Goal: Task Accomplishment & Management: Manage account settings

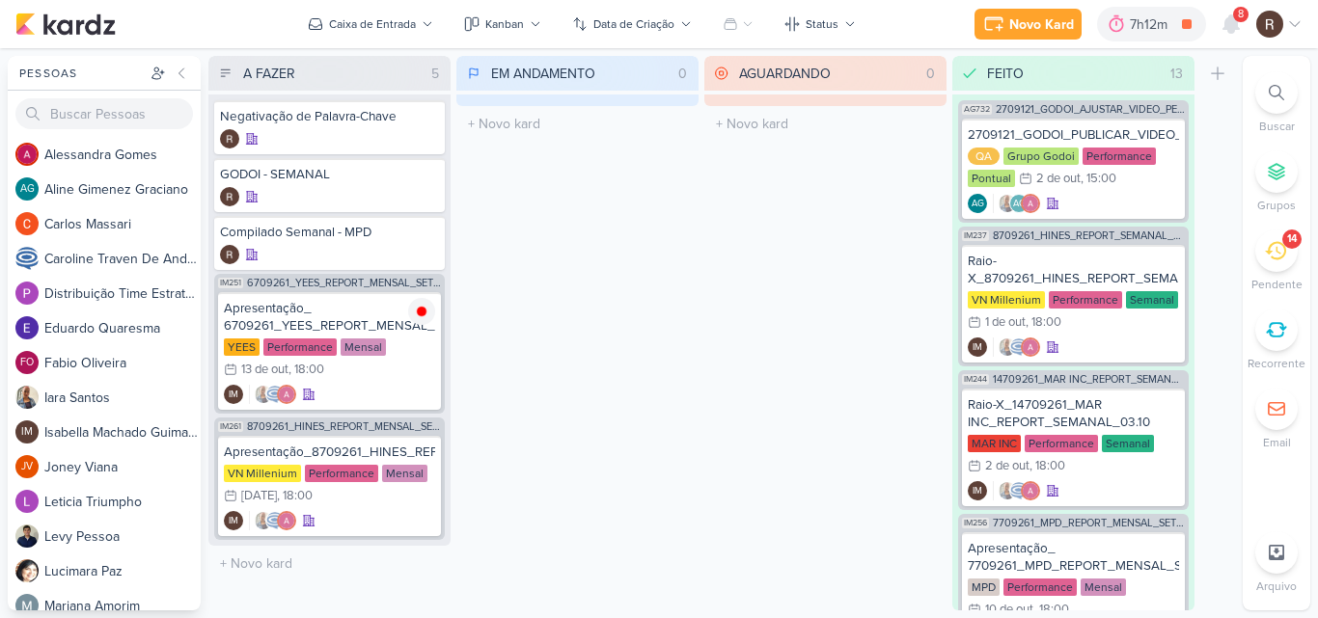
click at [1226, 18] on icon at bounding box center [1230, 23] width 15 height 17
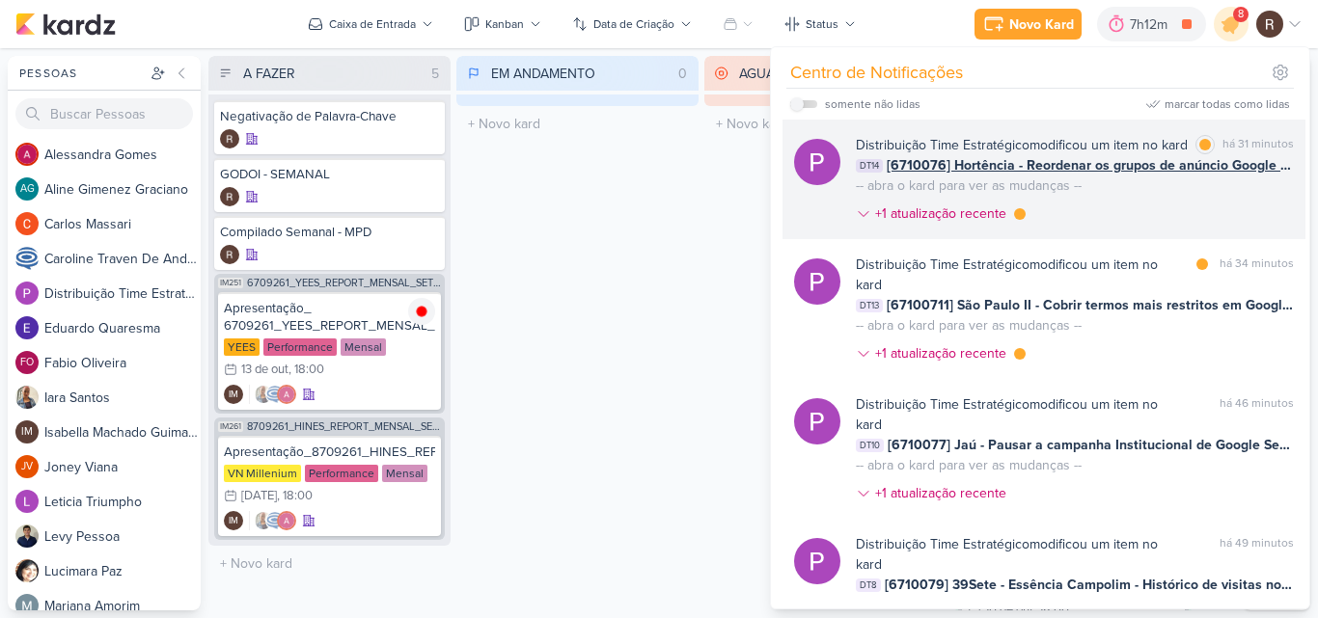
click at [1083, 226] on div "Distribuição Time Estratégico modificou um item no kard marcar como lida há 31 …" at bounding box center [1075, 183] width 438 height 96
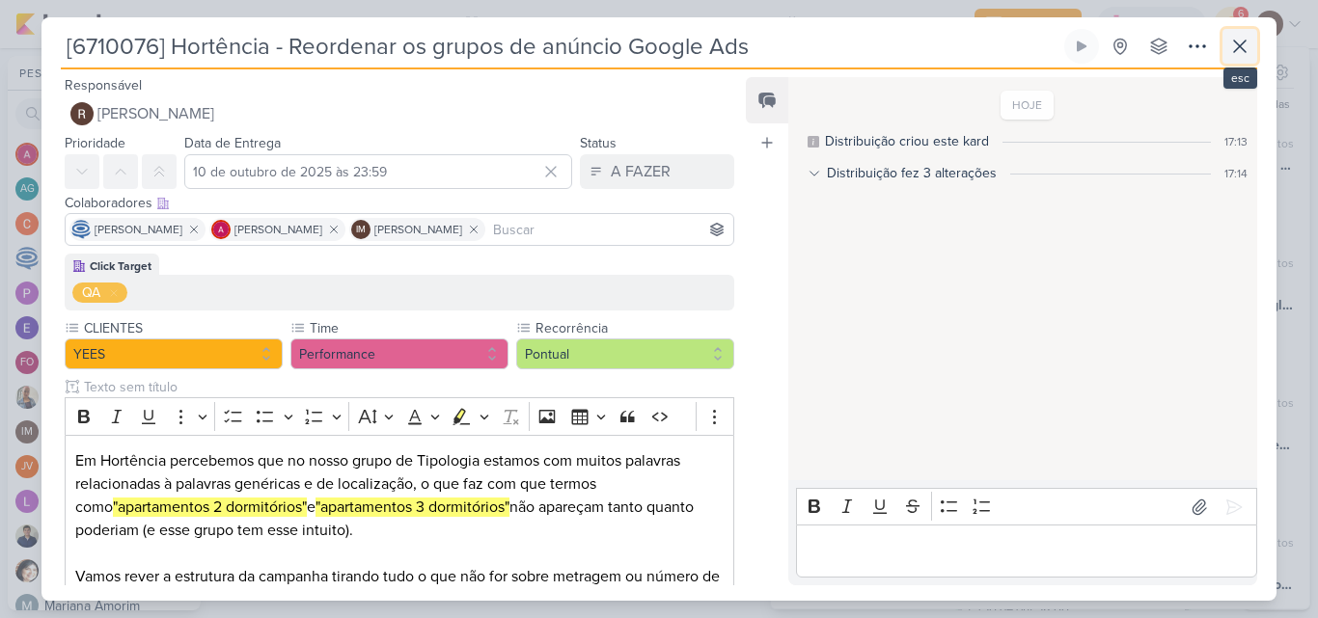
click at [1248, 50] on icon at bounding box center [1239, 46] width 23 height 23
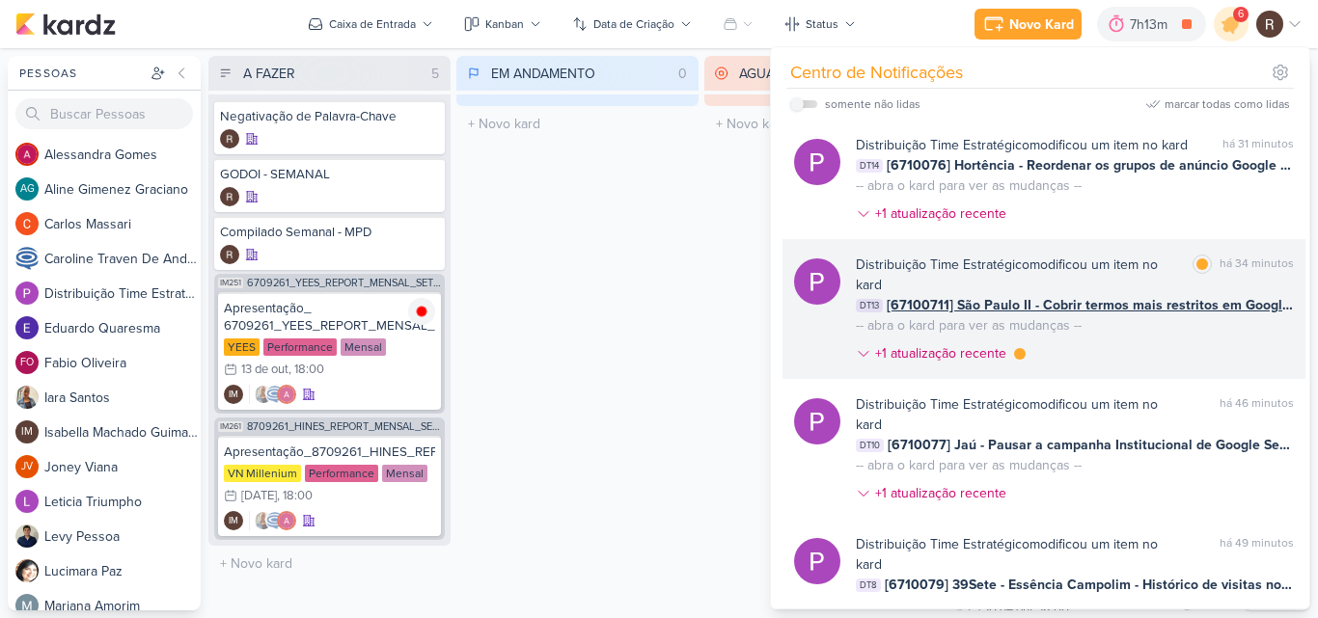
click at [1027, 295] on div "Distribuição Time Estratégico modificou um item no kard" at bounding box center [1020, 275] width 329 height 41
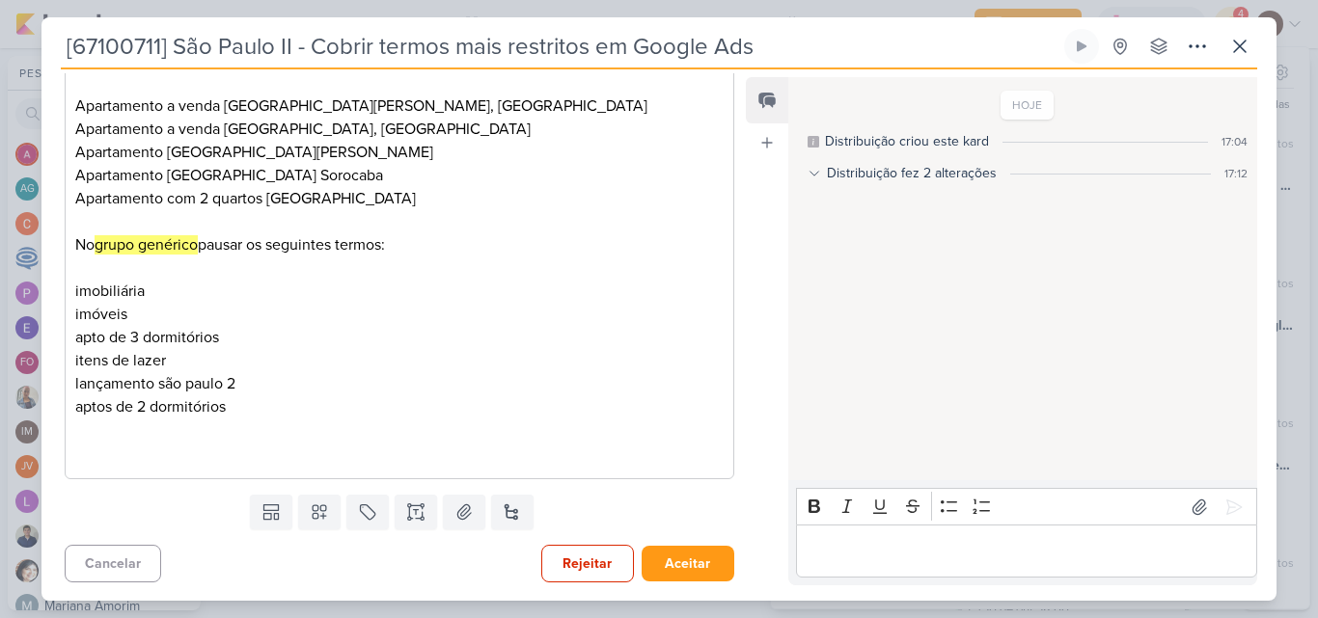
scroll to position [564, 0]
click at [1248, 49] on icon at bounding box center [1239, 46] width 23 height 23
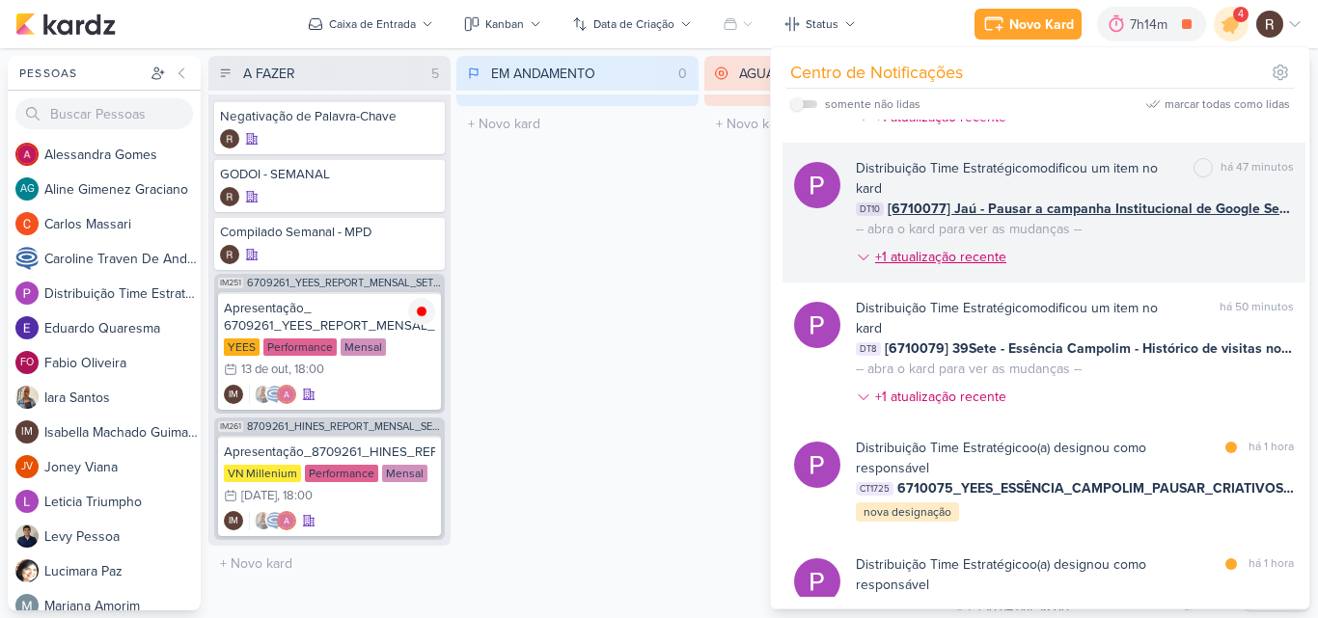
scroll to position [386, 0]
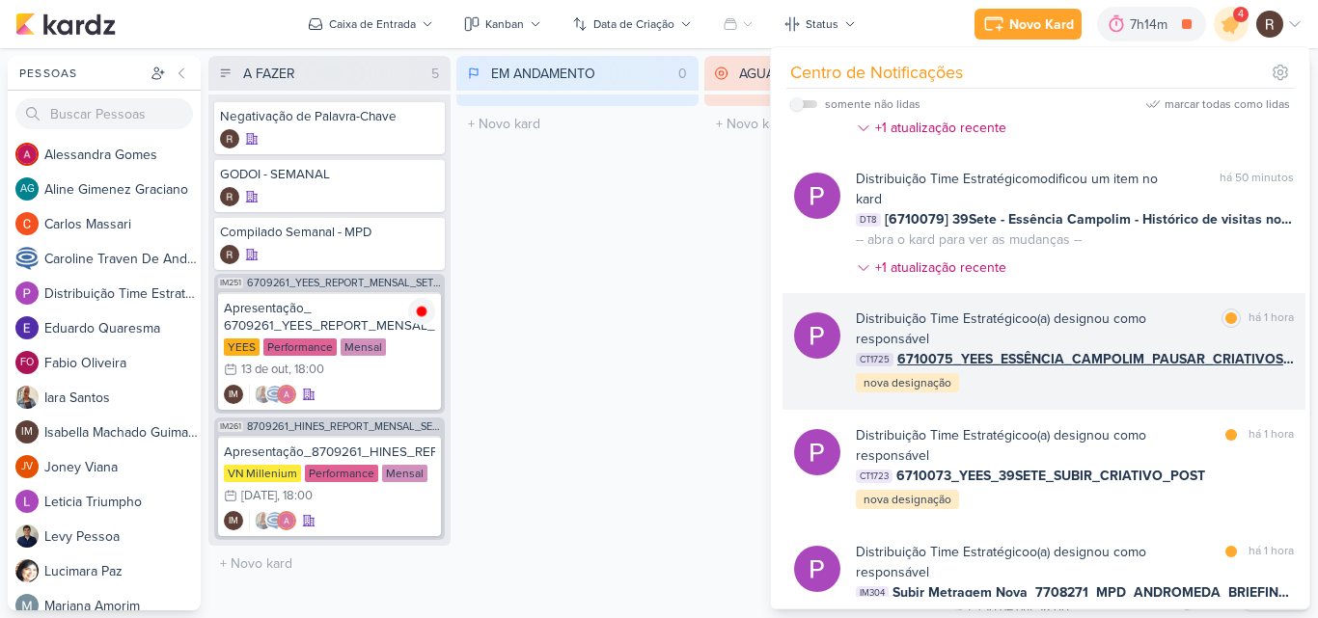
click at [1008, 337] on div "Distribuição Time Estratégico o(a) designou como responsável" at bounding box center [1035, 329] width 358 height 41
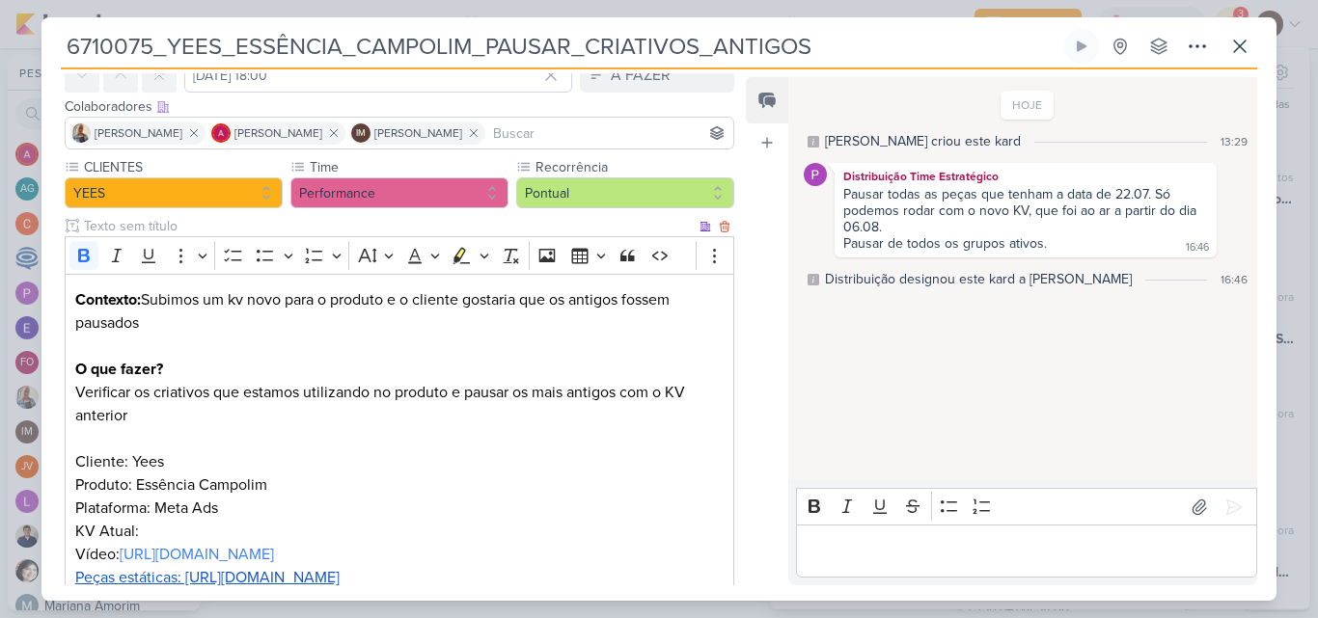
scroll to position [193, 0]
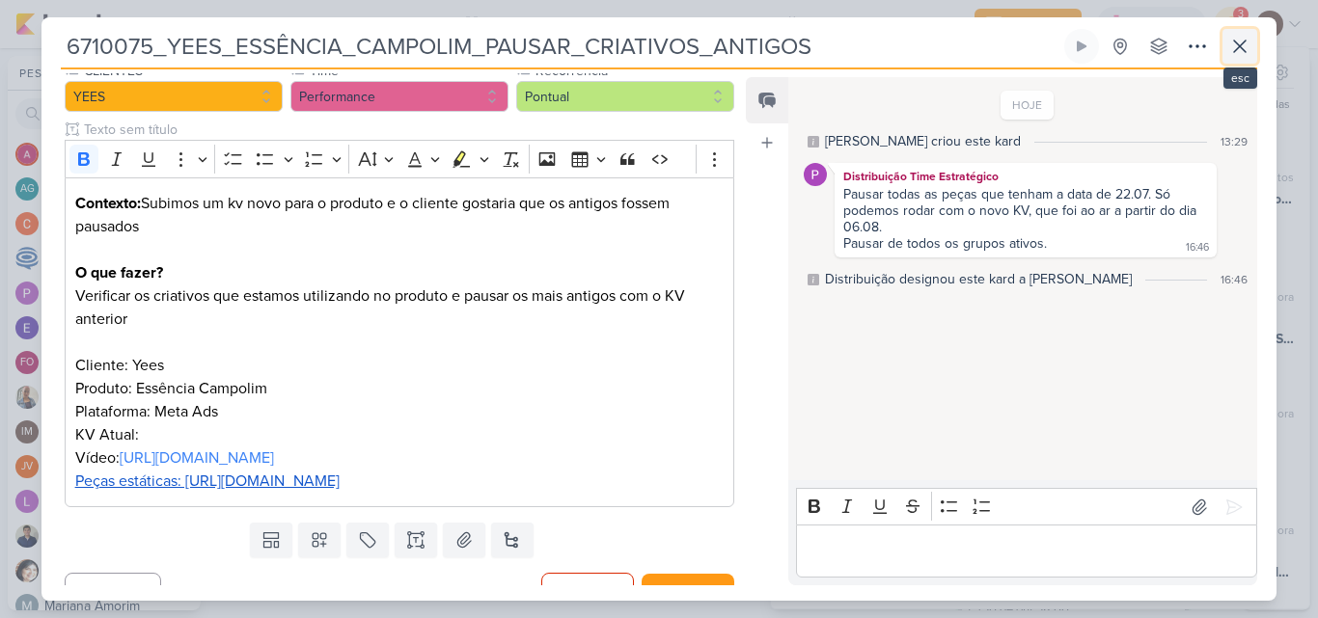
click at [1239, 46] on icon at bounding box center [1240, 47] width 12 height 12
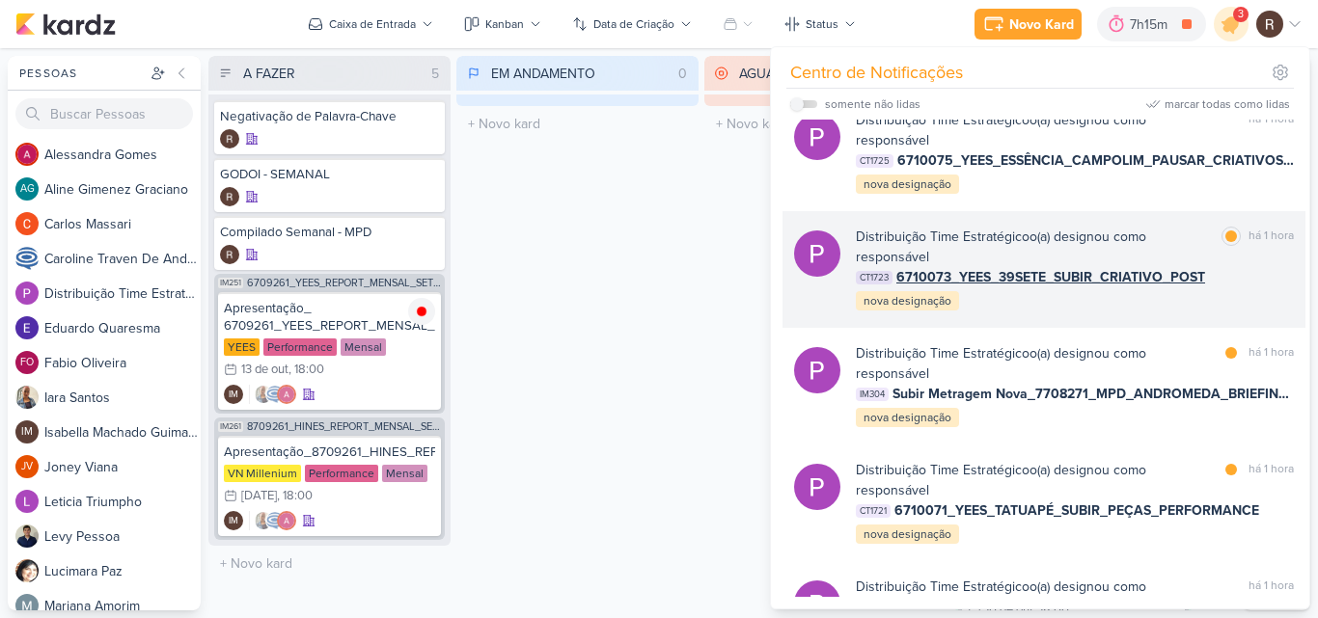
scroll to position [579, 0]
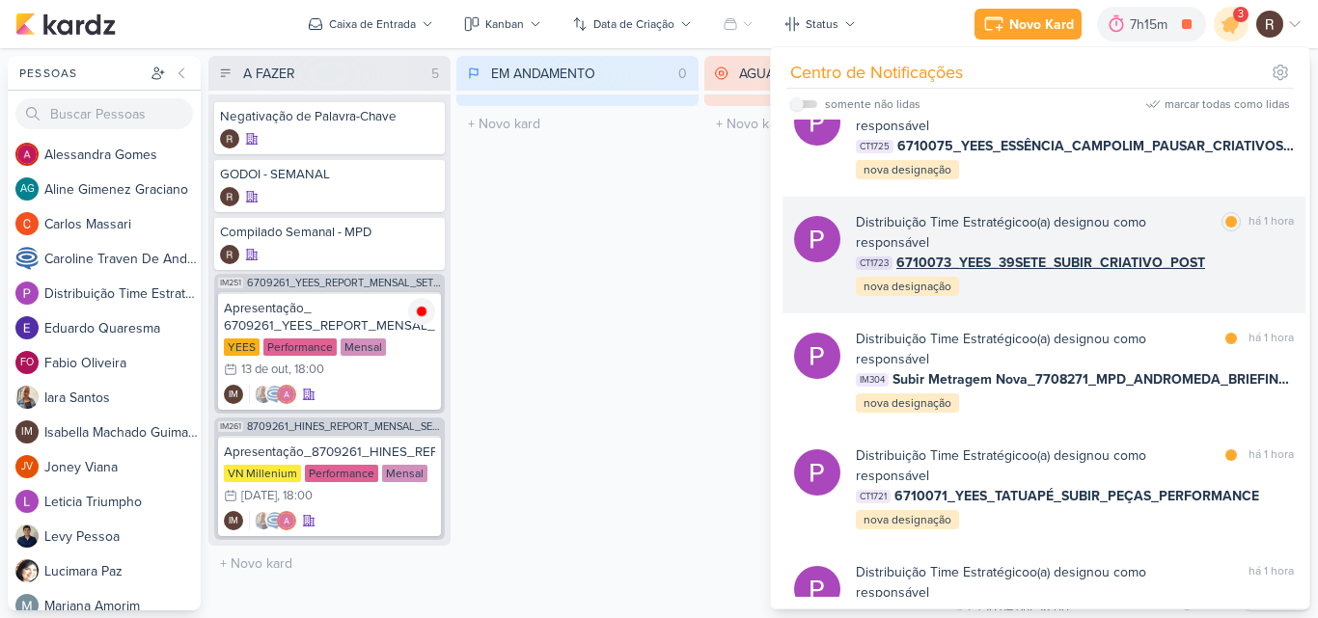
click at [1230, 295] on div "Distribuição Time Estratégico o(a) designou como responsável marcar como lida h…" at bounding box center [1075, 255] width 438 height 86
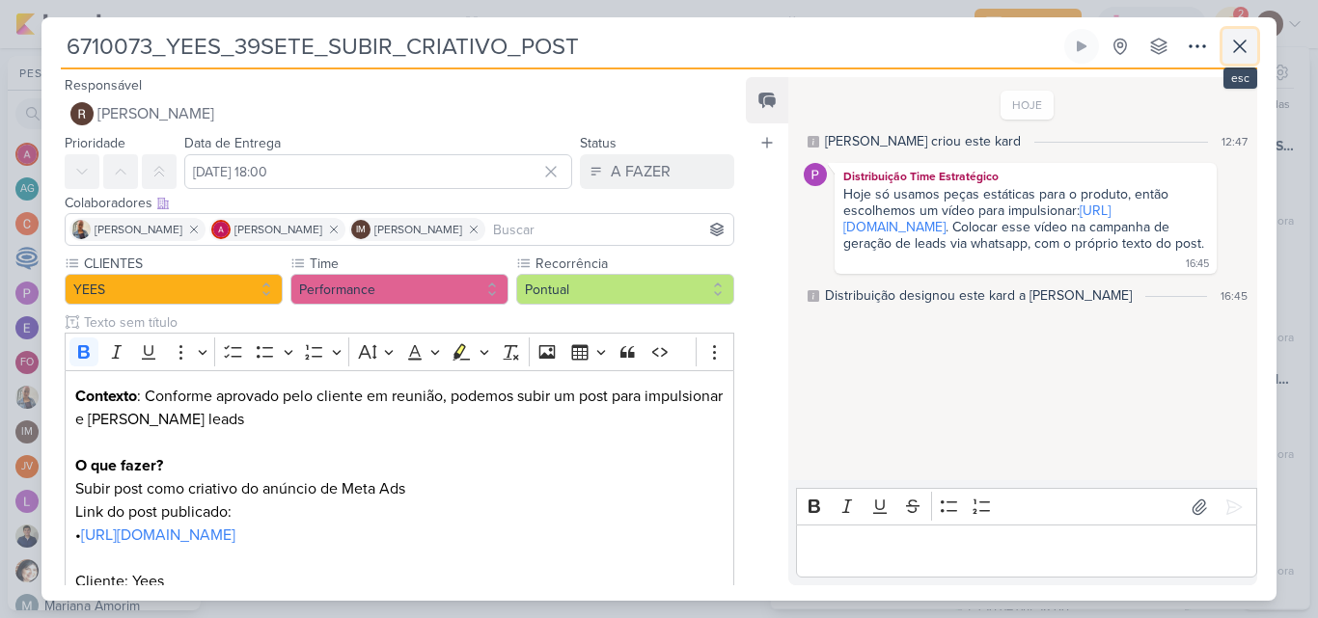
click at [1234, 55] on icon at bounding box center [1239, 46] width 23 height 23
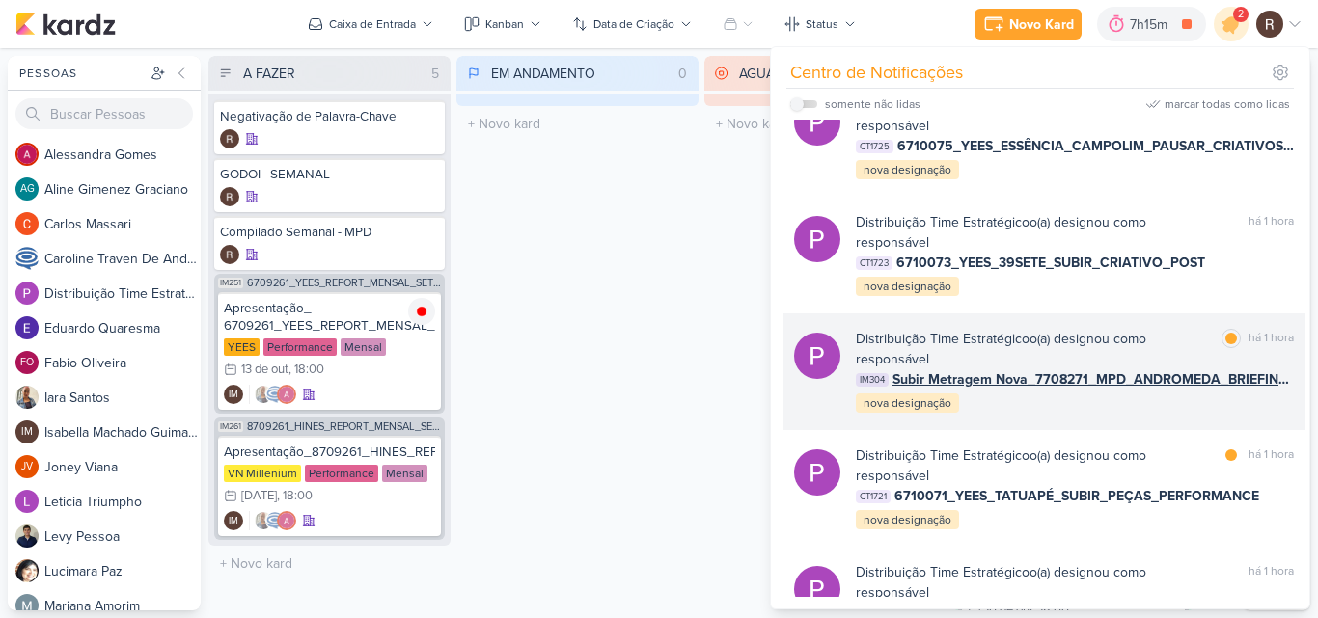
click at [1147, 368] on div "Distribuição Time Estratégico o(a) designou como responsável" at bounding box center [1035, 349] width 358 height 41
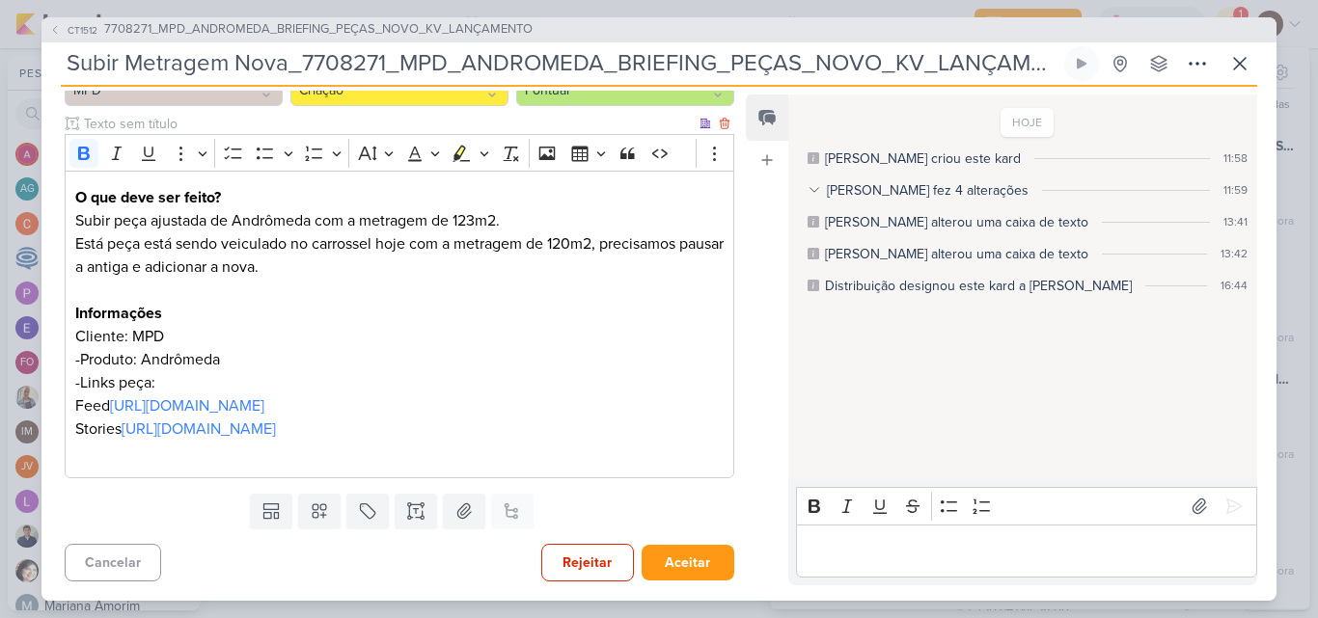
scroll to position [262, 0]
click at [1233, 60] on icon at bounding box center [1239, 63] width 23 height 23
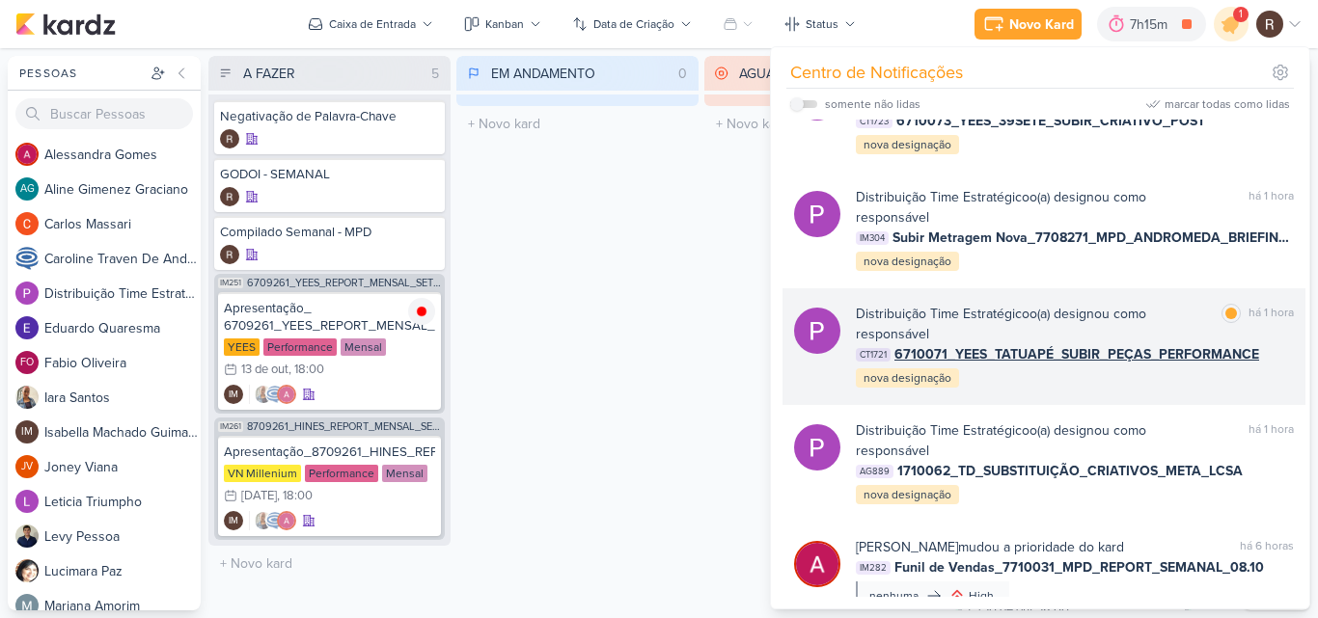
scroll to position [772, 0]
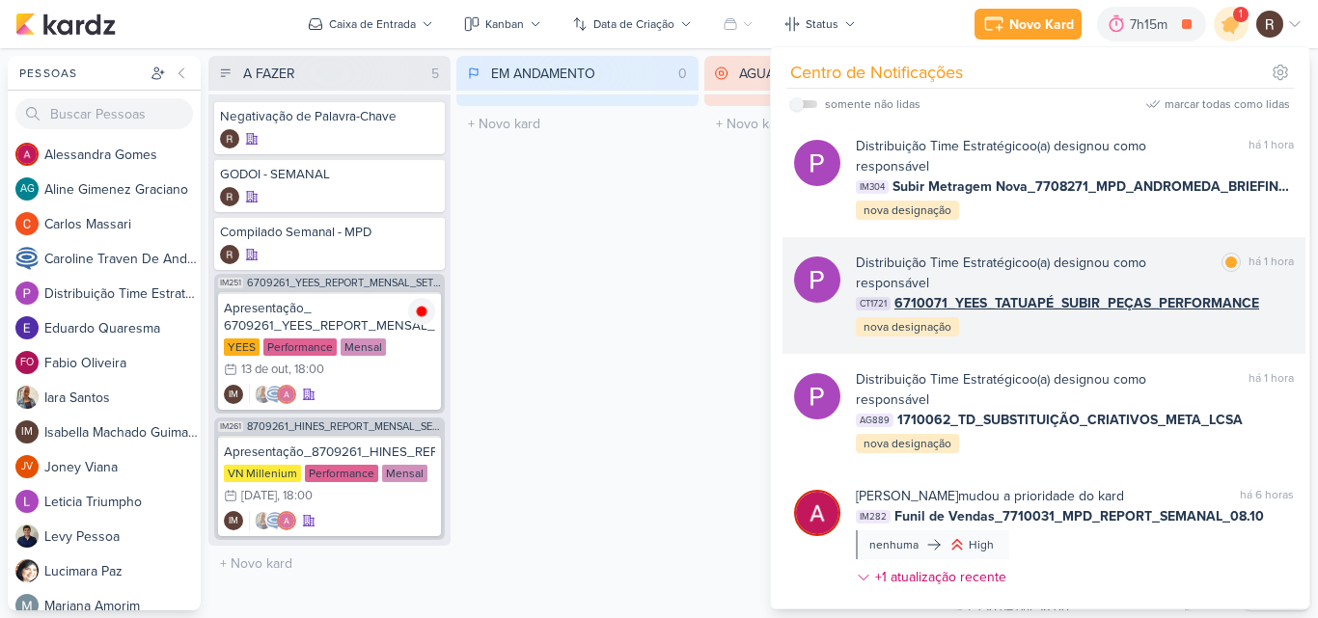
click at [1114, 293] on div "Distribuição Time Estratégico o(a) designou como responsável" at bounding box center [1035, 273] width 358 height 41
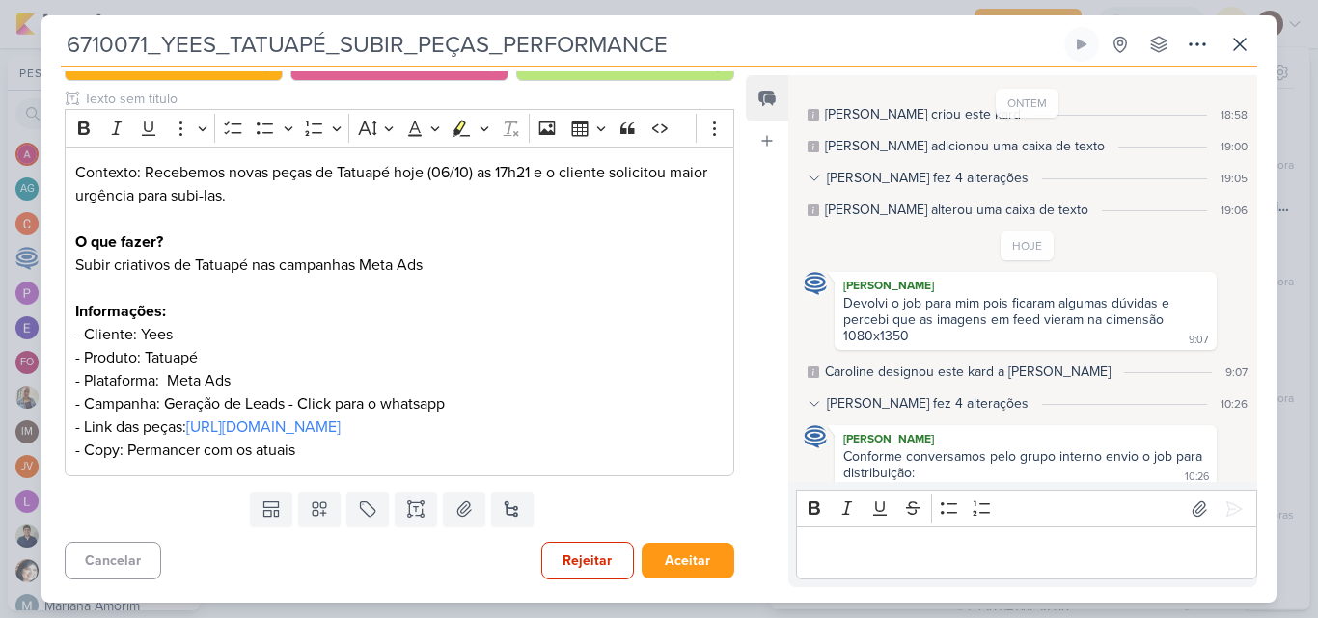
scroll to position [69, 0]
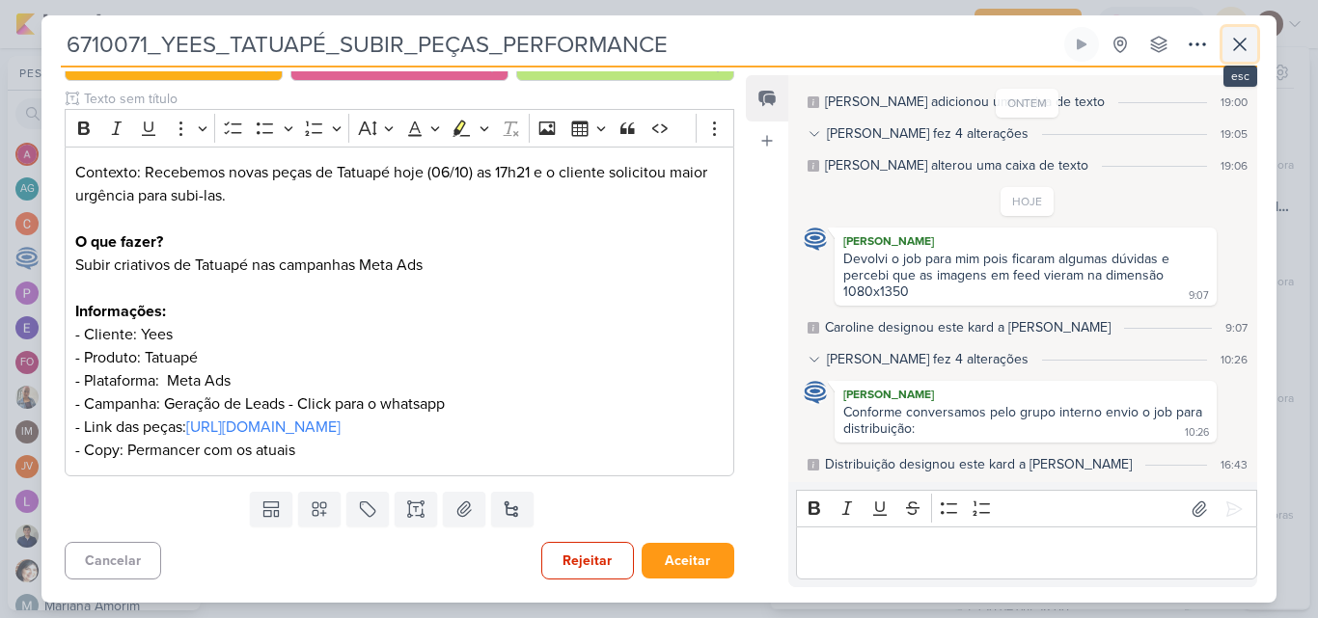
click at [1253, 42] on button at bounding box center [1239, 44] width 35 height 35
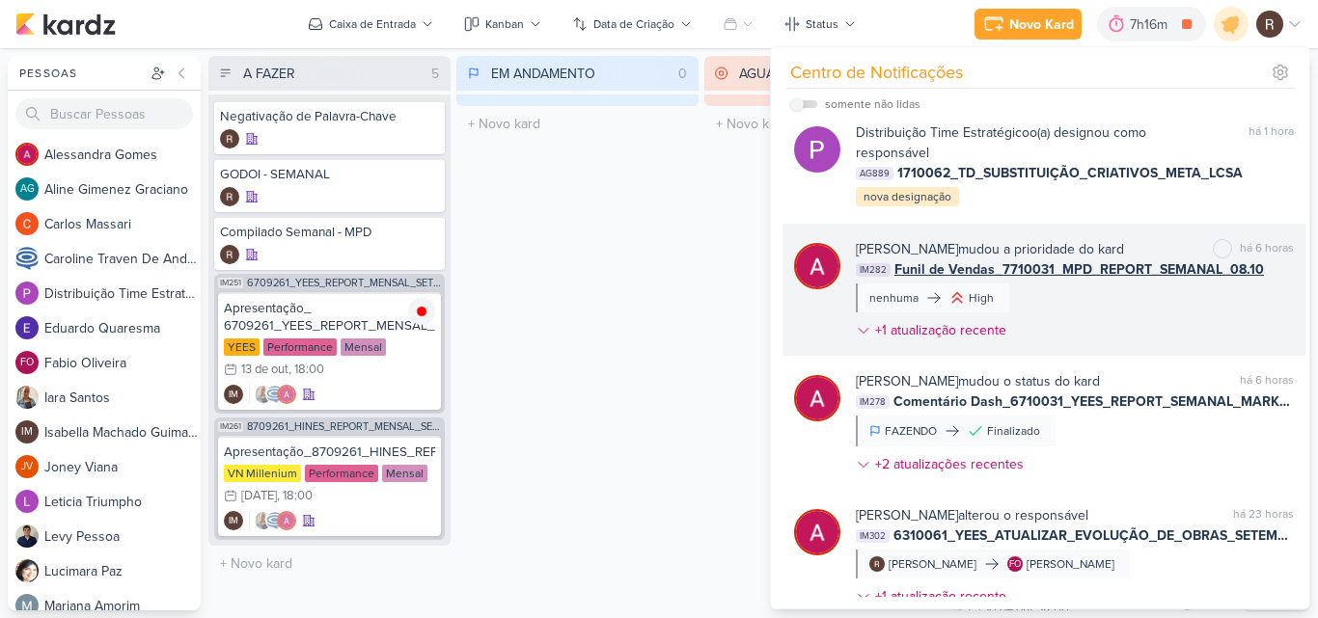
scroll to position [1064, 0]
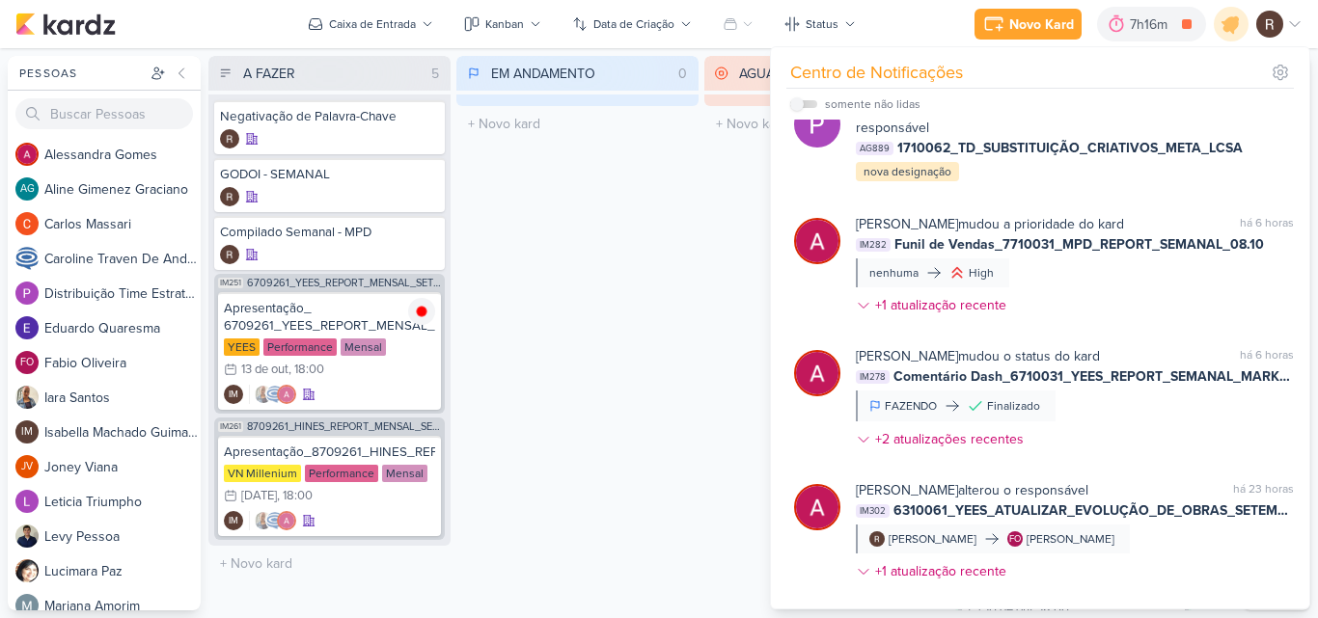
click at [655, 307] on div "EM ANDAMENTO 0 Mover Para Esquerda Mover Para Direita [GEOGRAPHIC_DATA] O títul…" at bounding box center [577, 333] width 242 height 555
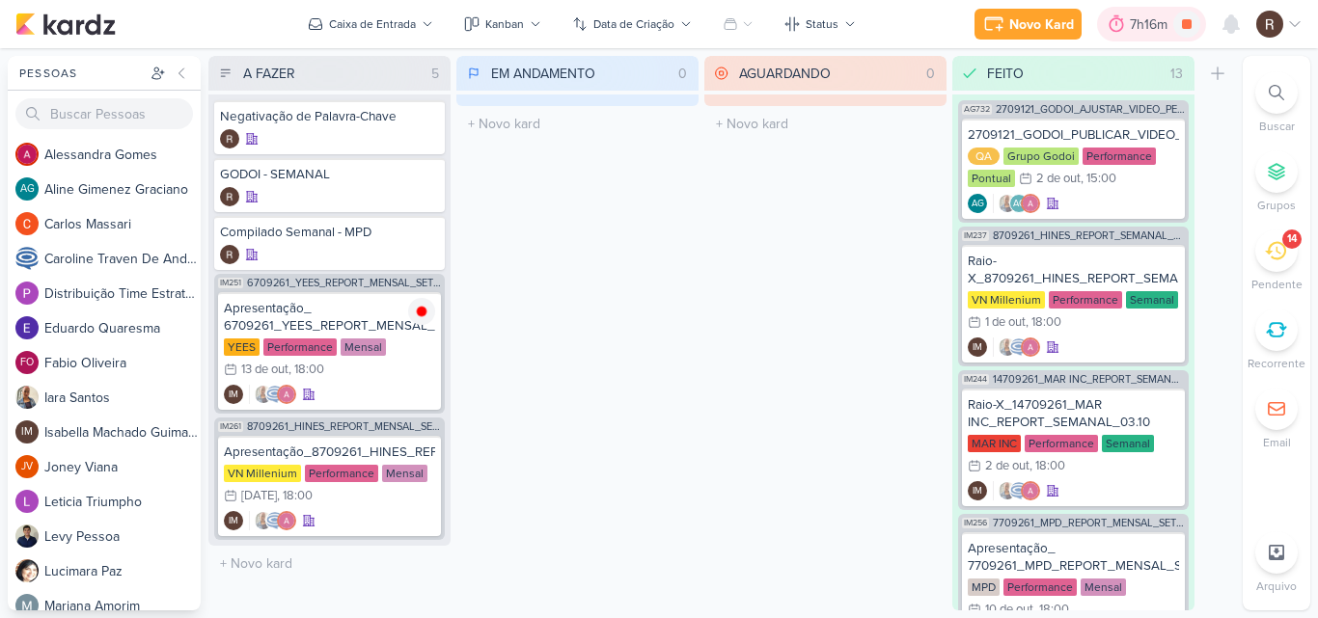
click at [1128, 25] on div at bounding box center [1116, 24] width 27 height 31
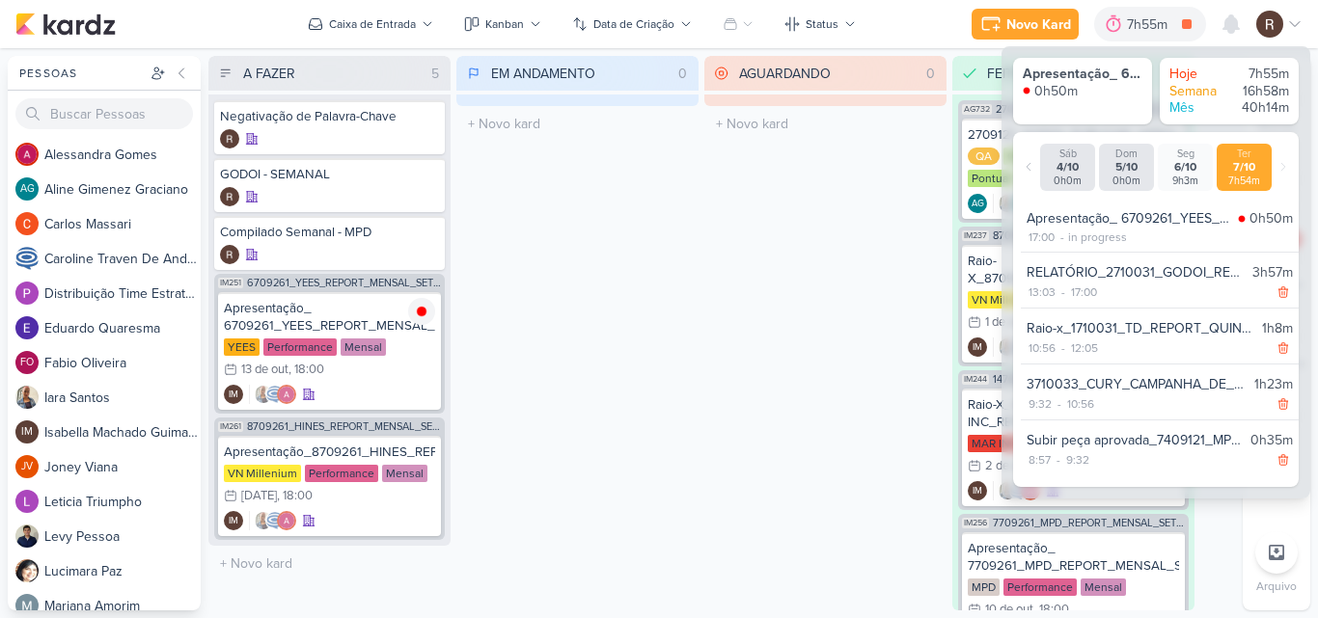
click at [832, 467] on div "AGUARDANDO 0 Mover Para Esquerda Mover Para Direita [GEOGRAPHIC_DATA] O título …" at bounding box center [825, 333] width 242 height 555
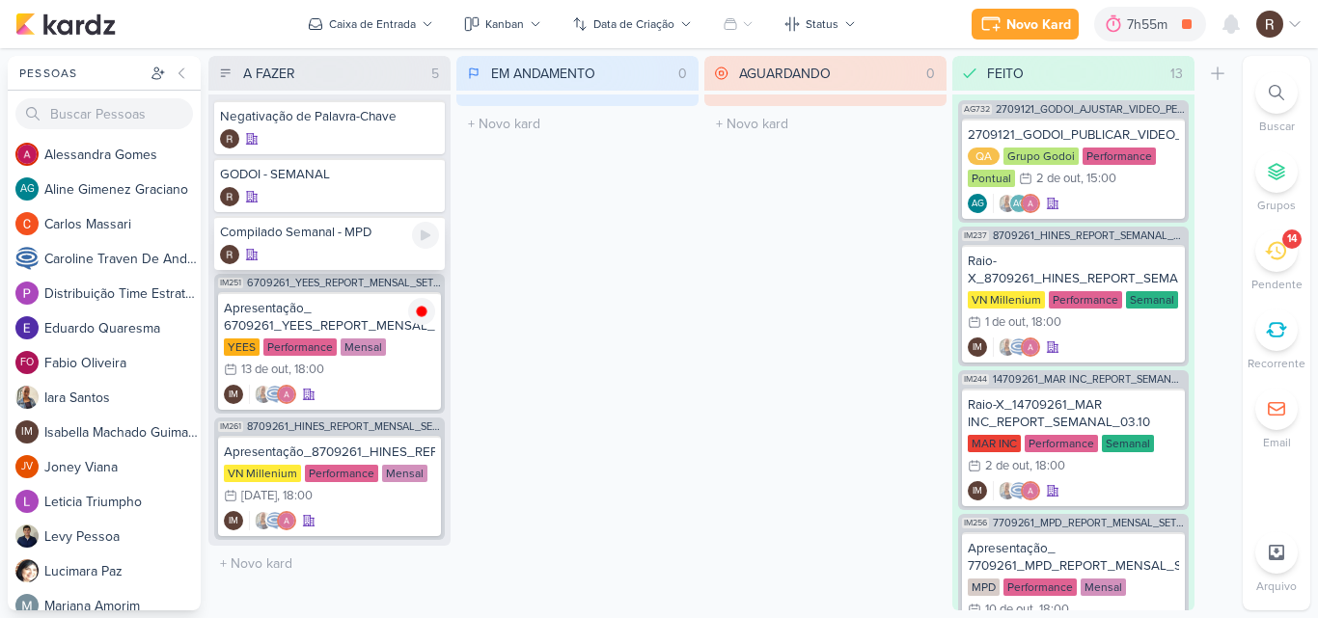
click at [363, 242] on div "Compilado Semanal - MPD" at bounding box center [329, 243] width 231 height 54
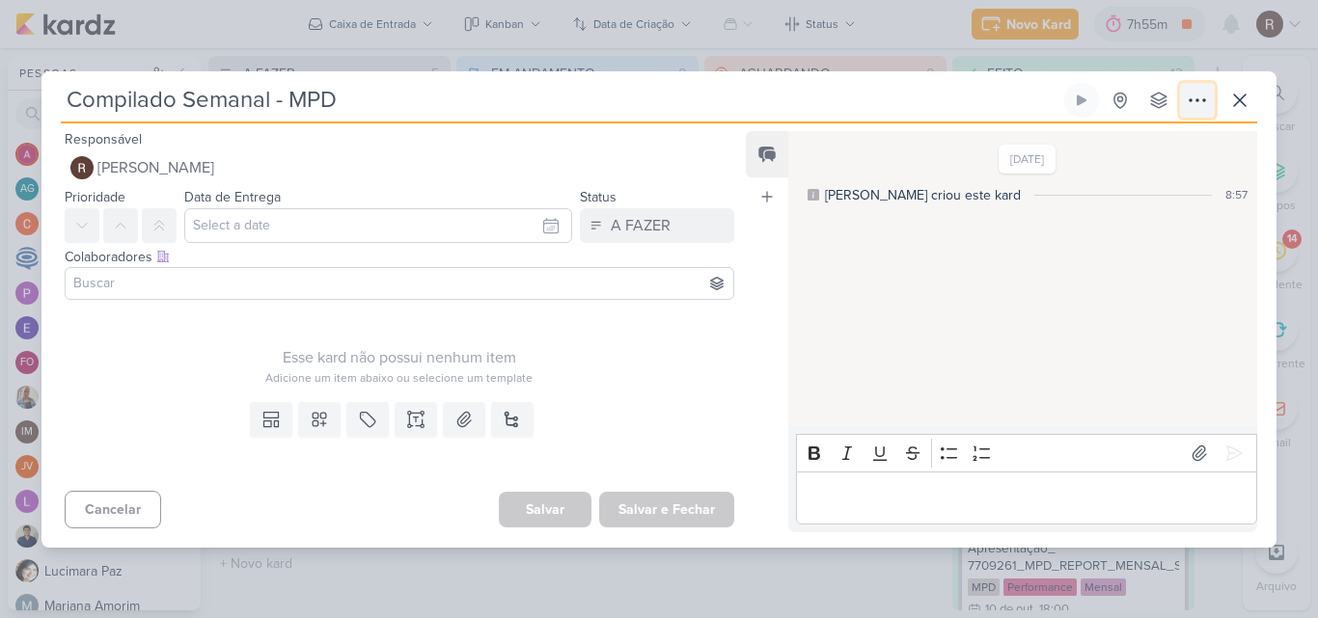
click at [1187, 104] on icon at bounding box center [1196, 100] width 23 height 23
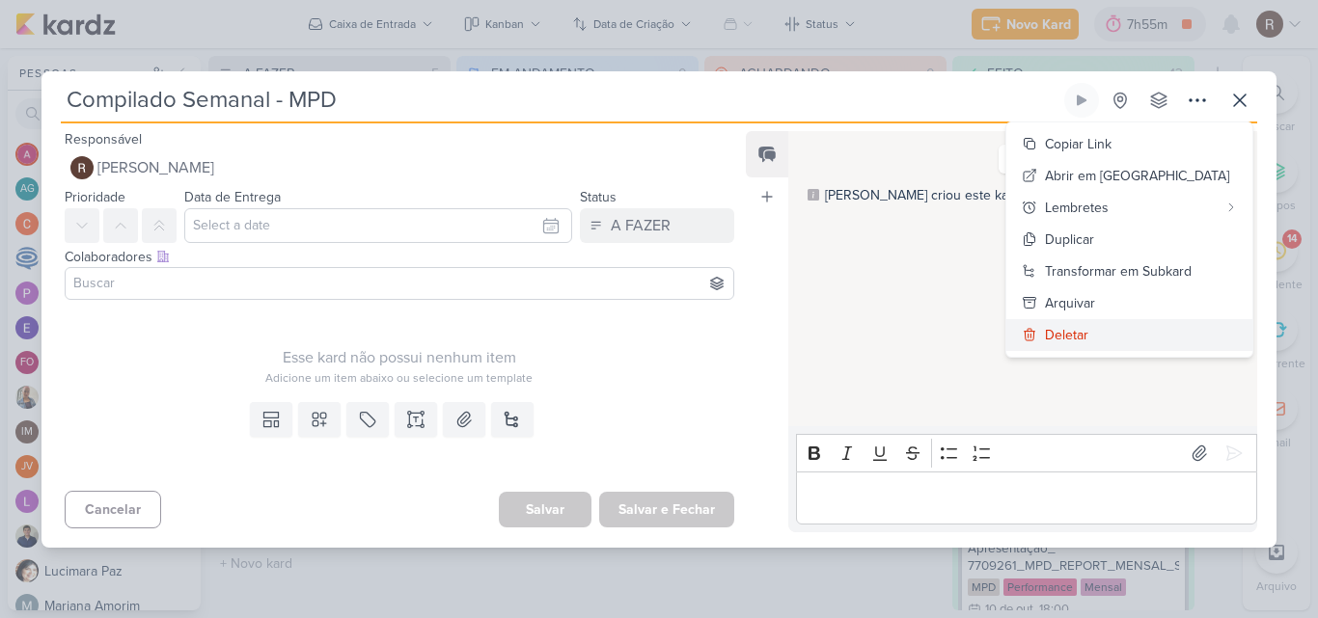
click at [1088, 330] on div "Deletar" at bounding box center [1066, 335] width 43 height 20
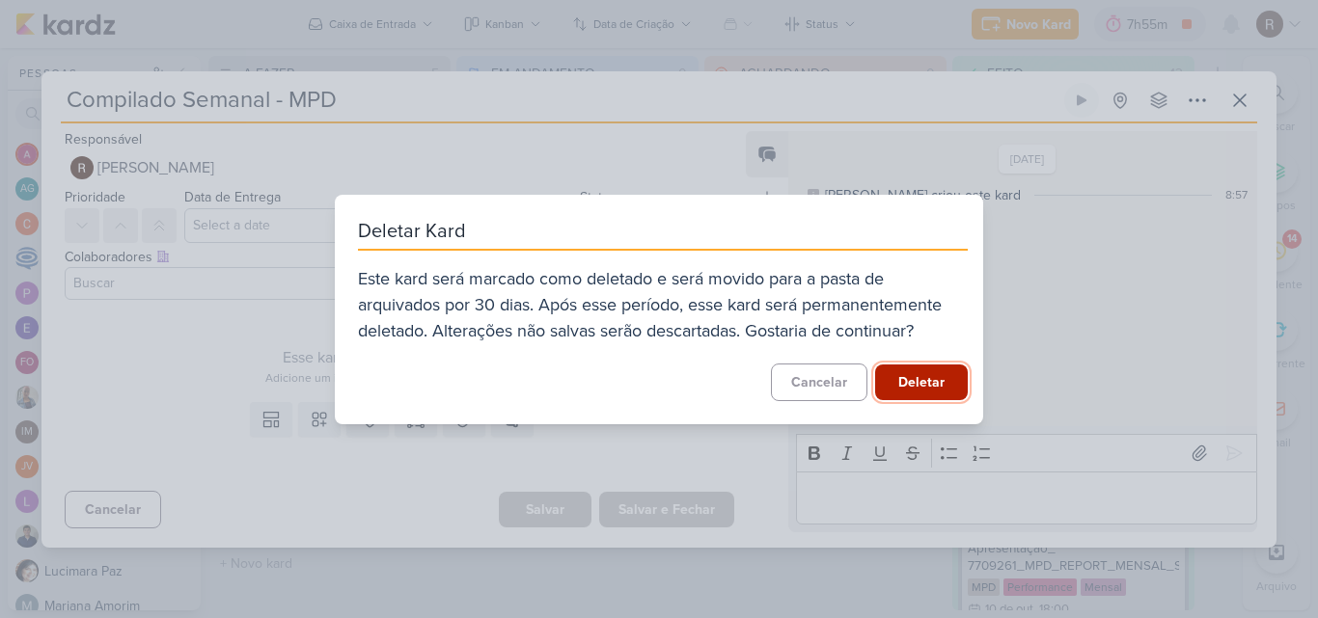
click at [942, 372] on button "Deletar" at bounding box center [921, 383] width 93 height 36
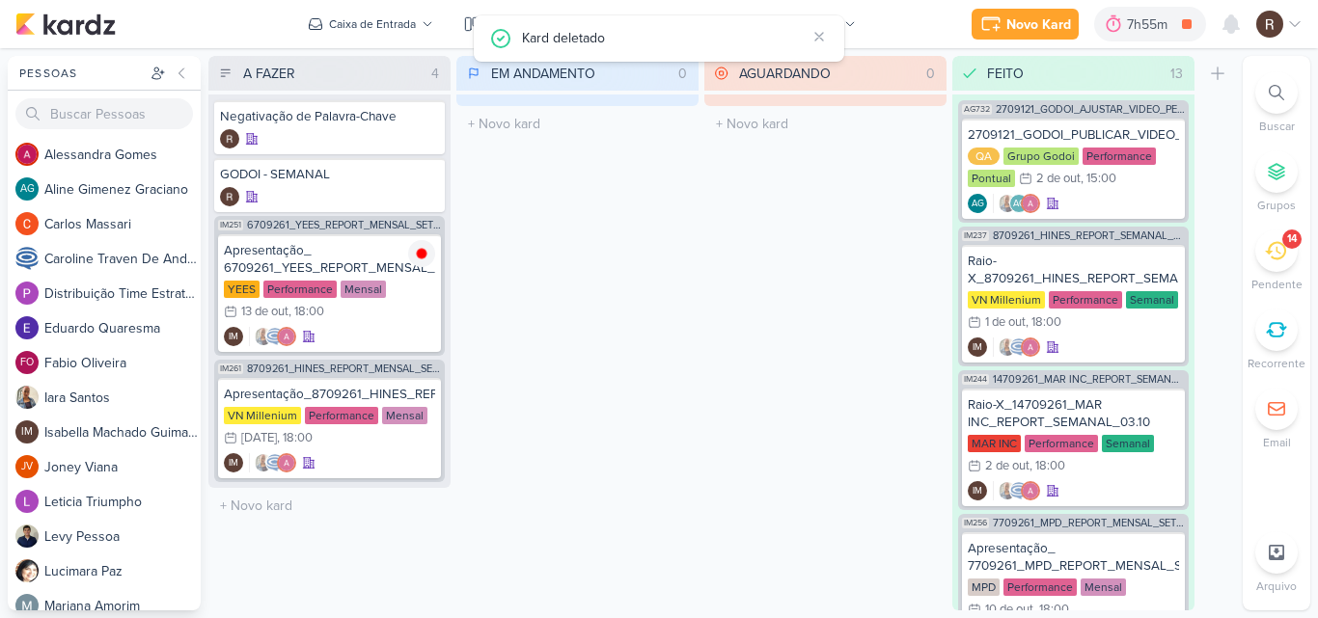
click at [1264, 252] on div "14" at bounding box center [1276, 251] width 42 height 42
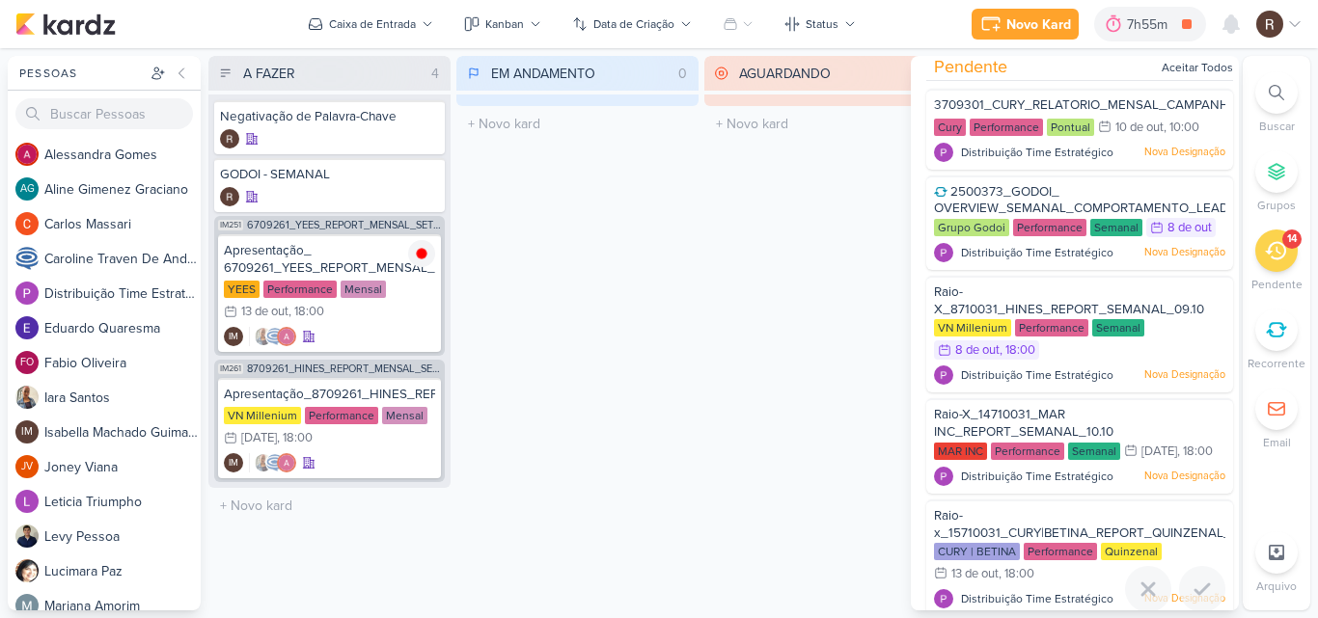
scroll to position [0, 0]
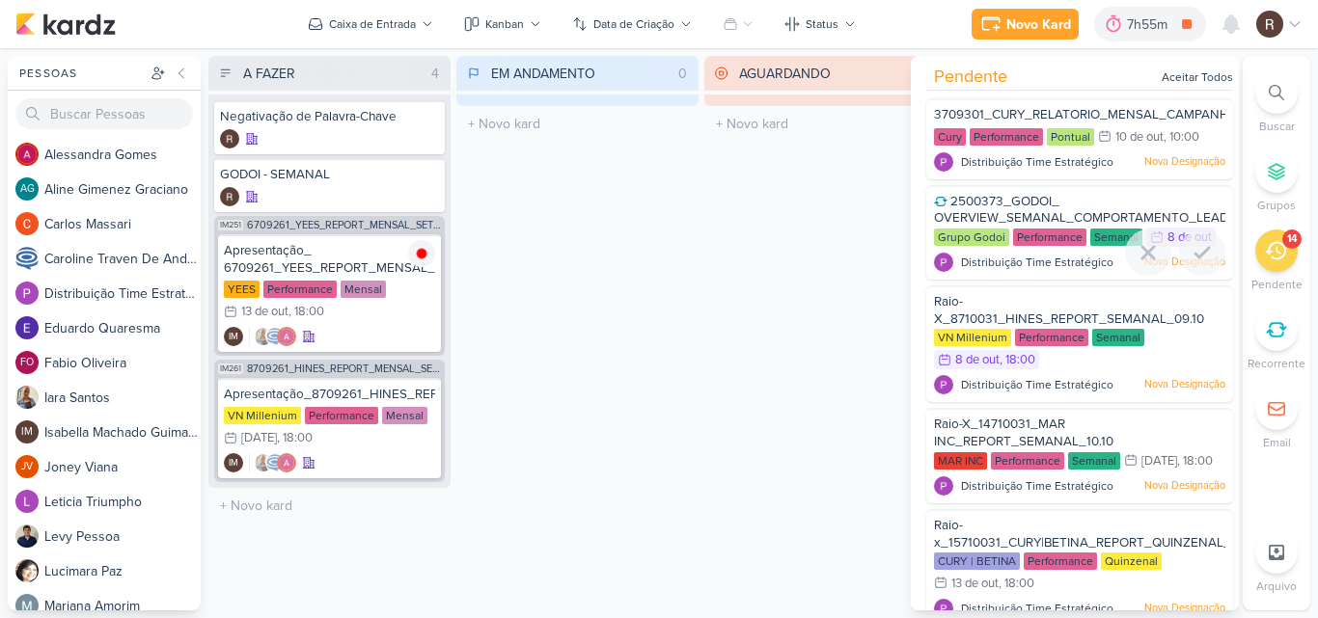
click at [1040, 224] on span "2500373_GODOI_ OVERVIEW_SEMANAL_COMPORTAMENTO_LEADS" at bounding box center [1085, 210] width 302 height 33
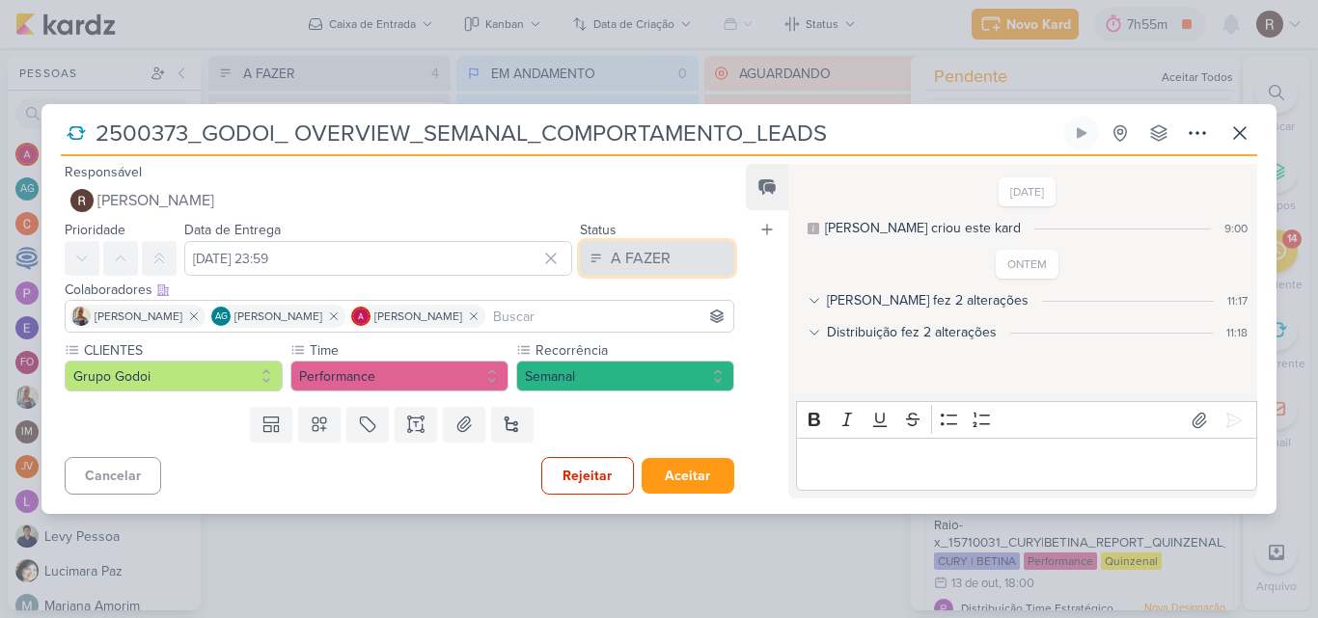
click at [611, 262] on div "A FAZER" at bounding box center [641, 258] width 60 height 23
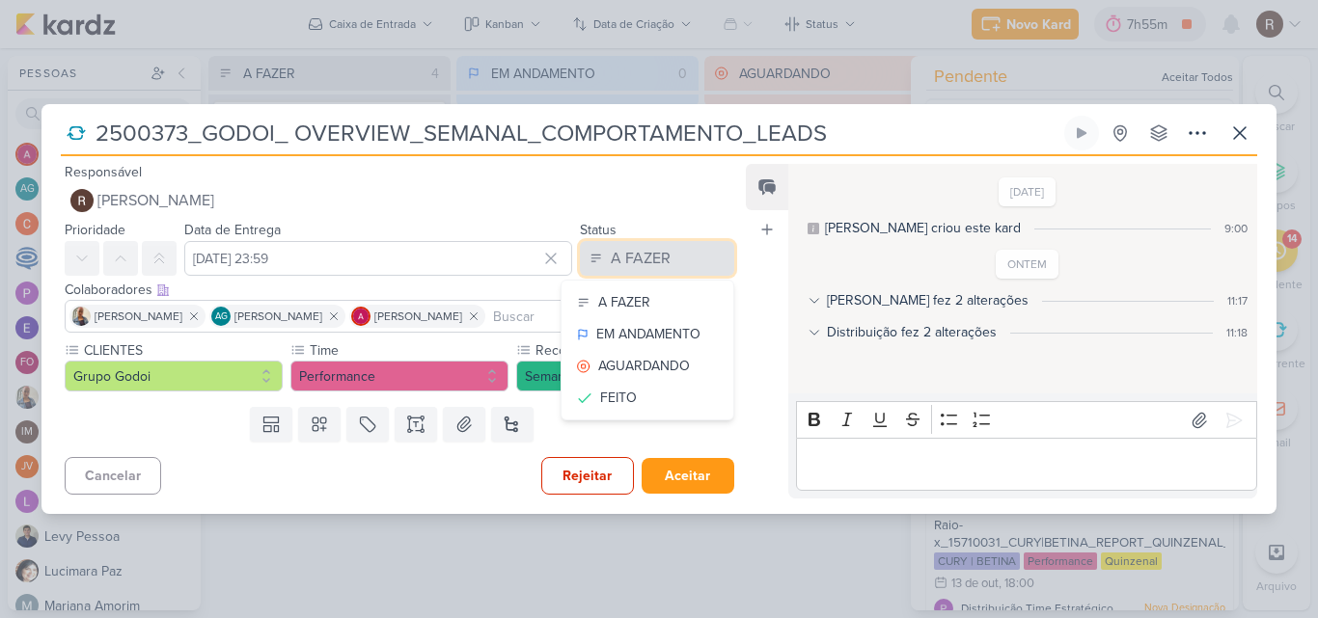
click at [611, 262] on div "A FAZER" at bounding box center [641, 258] width 60 height 23
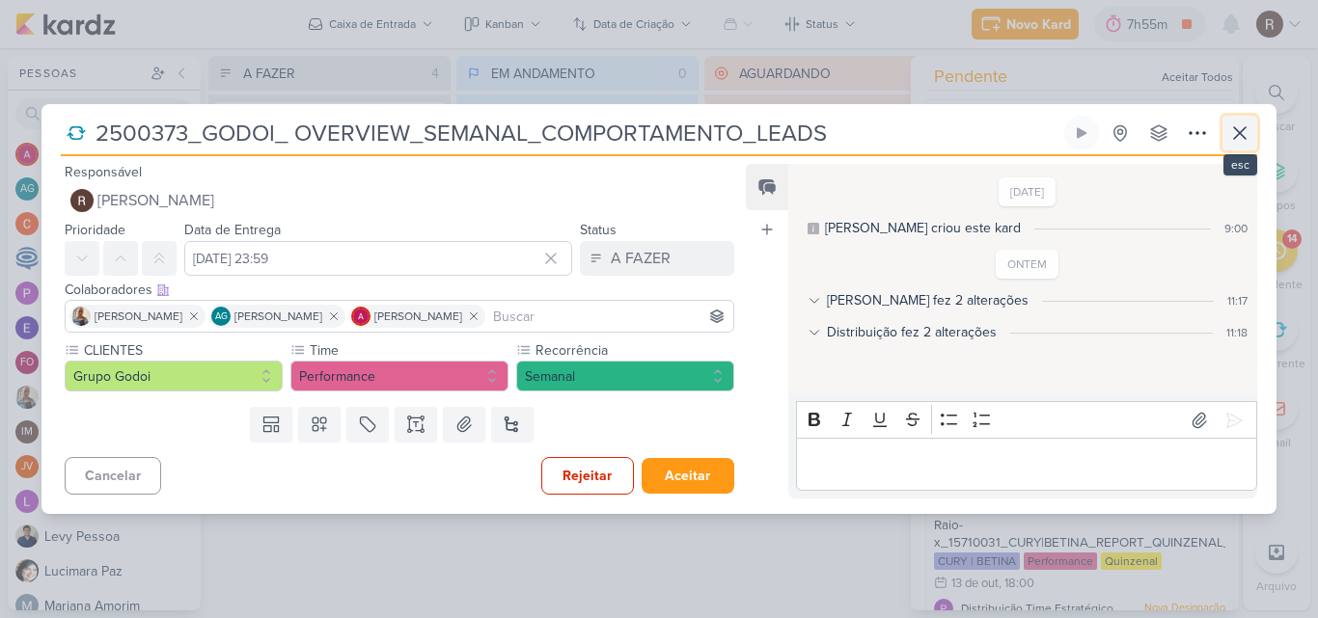
click at [1246, 134] on icon at bounding box center [1239, 133] width 23 height 23
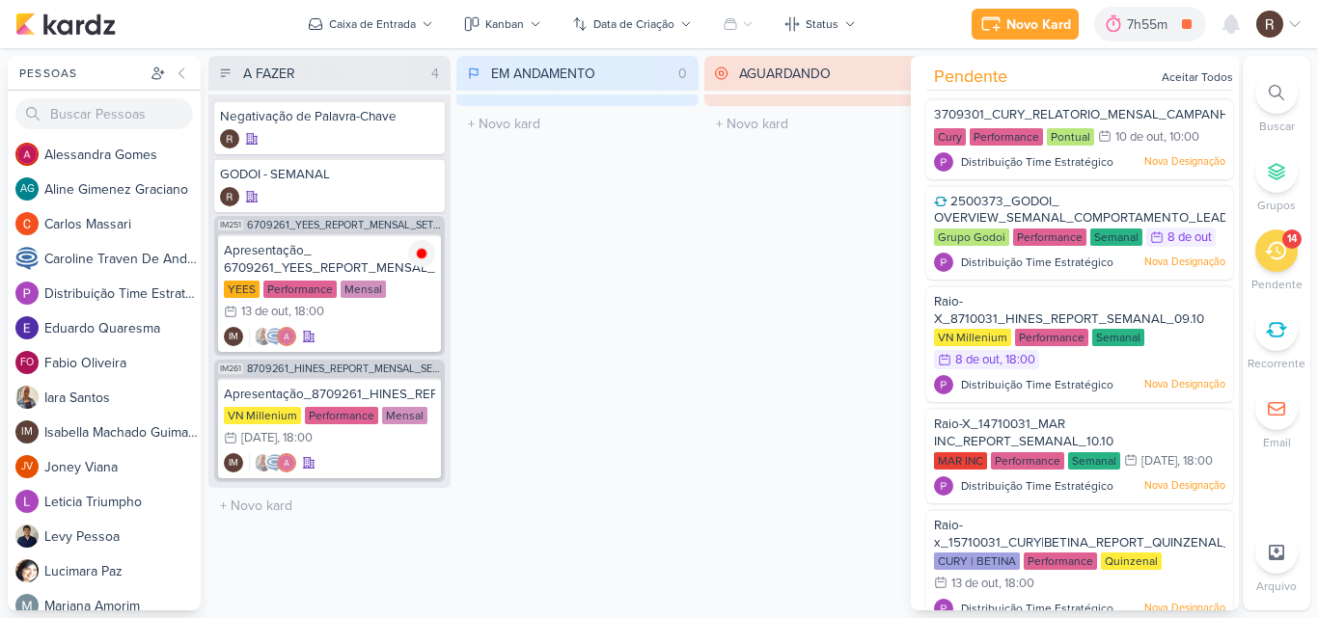
click at [770, 297] on div "AGUARDANDO 0 Mover Para Esquerda Mover Para Direita [GEOGRAPHIC_DATA] O título …" at bounding box center [825, 333] width 242 height 555
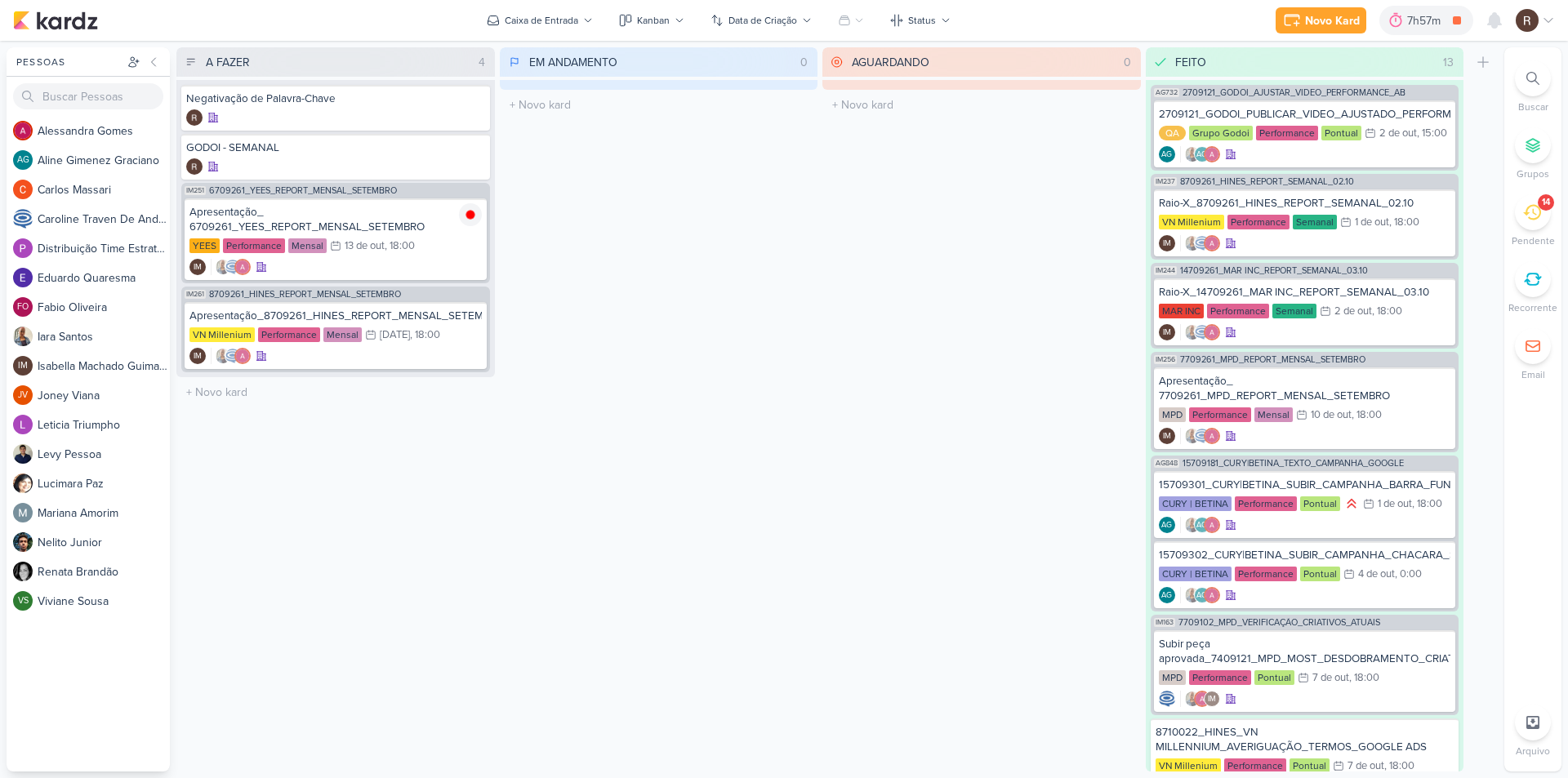
click at [1115, 215] on icon at bounding box center [1532, 212] width 18 height 18
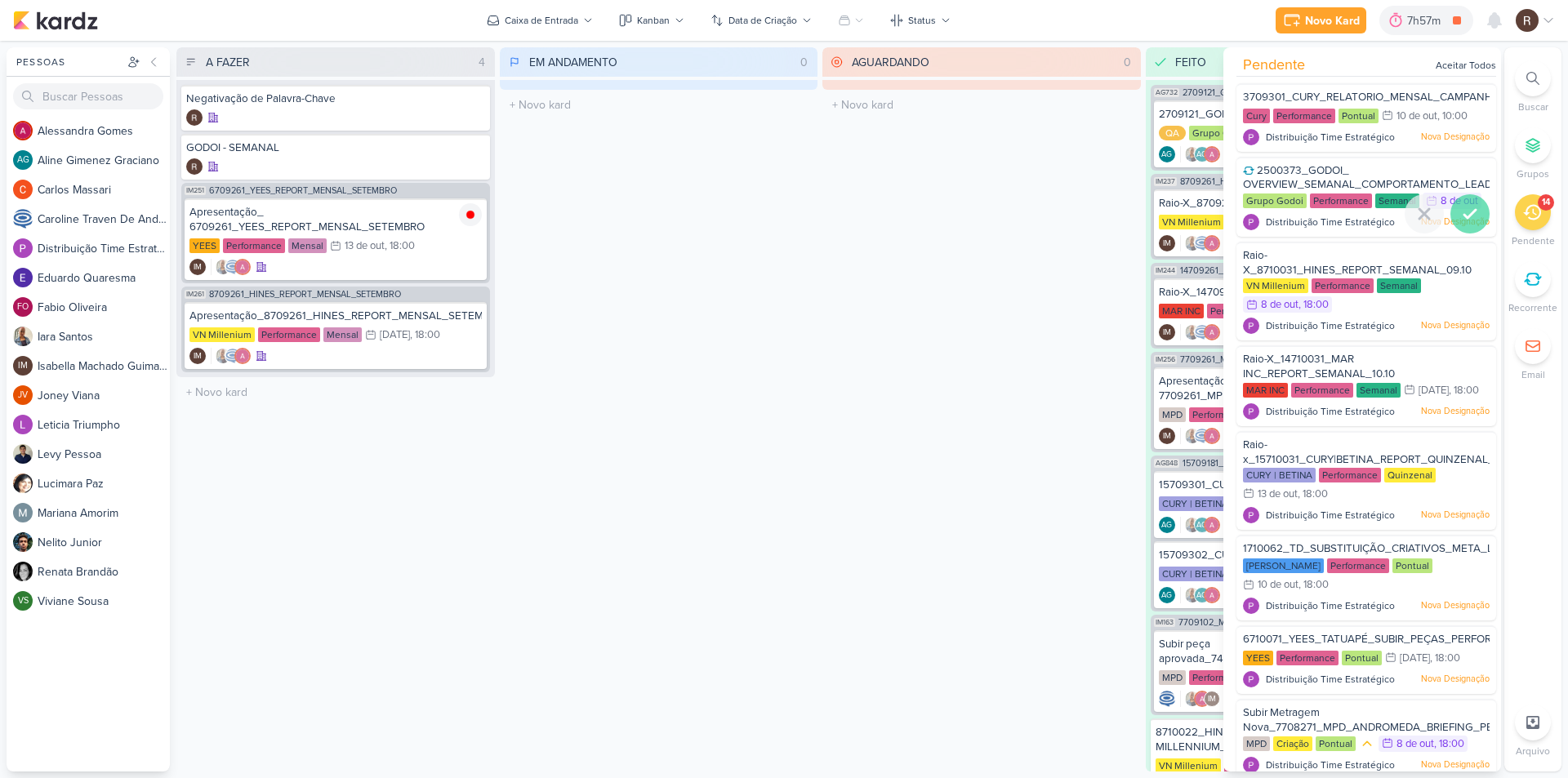
click at [1115, 208] on icon at bounding box center [1470, 213] width 19 height 19
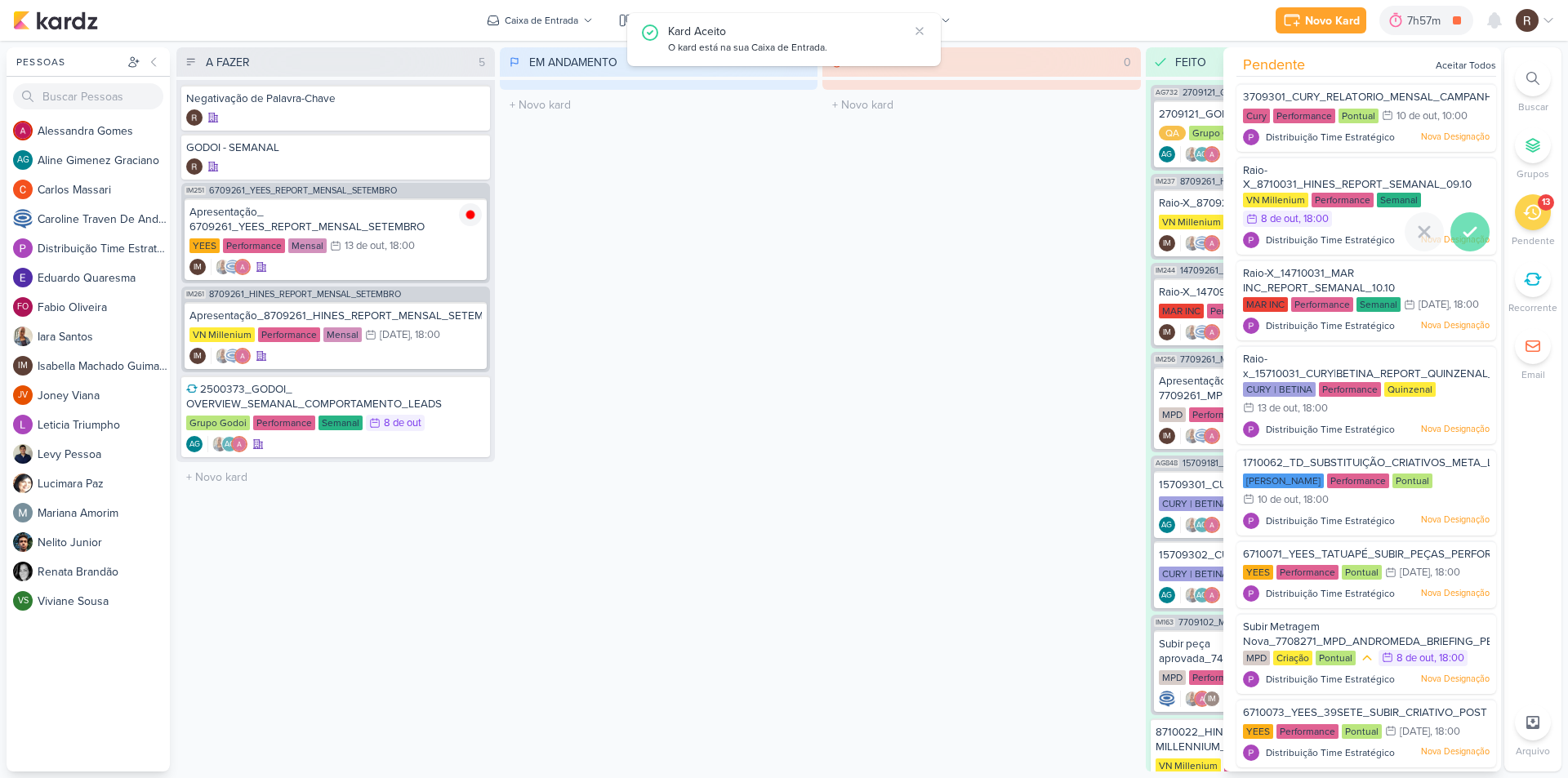
click at [1115, 238] on icon at bounding box center [1470, 231] width 19 height 19
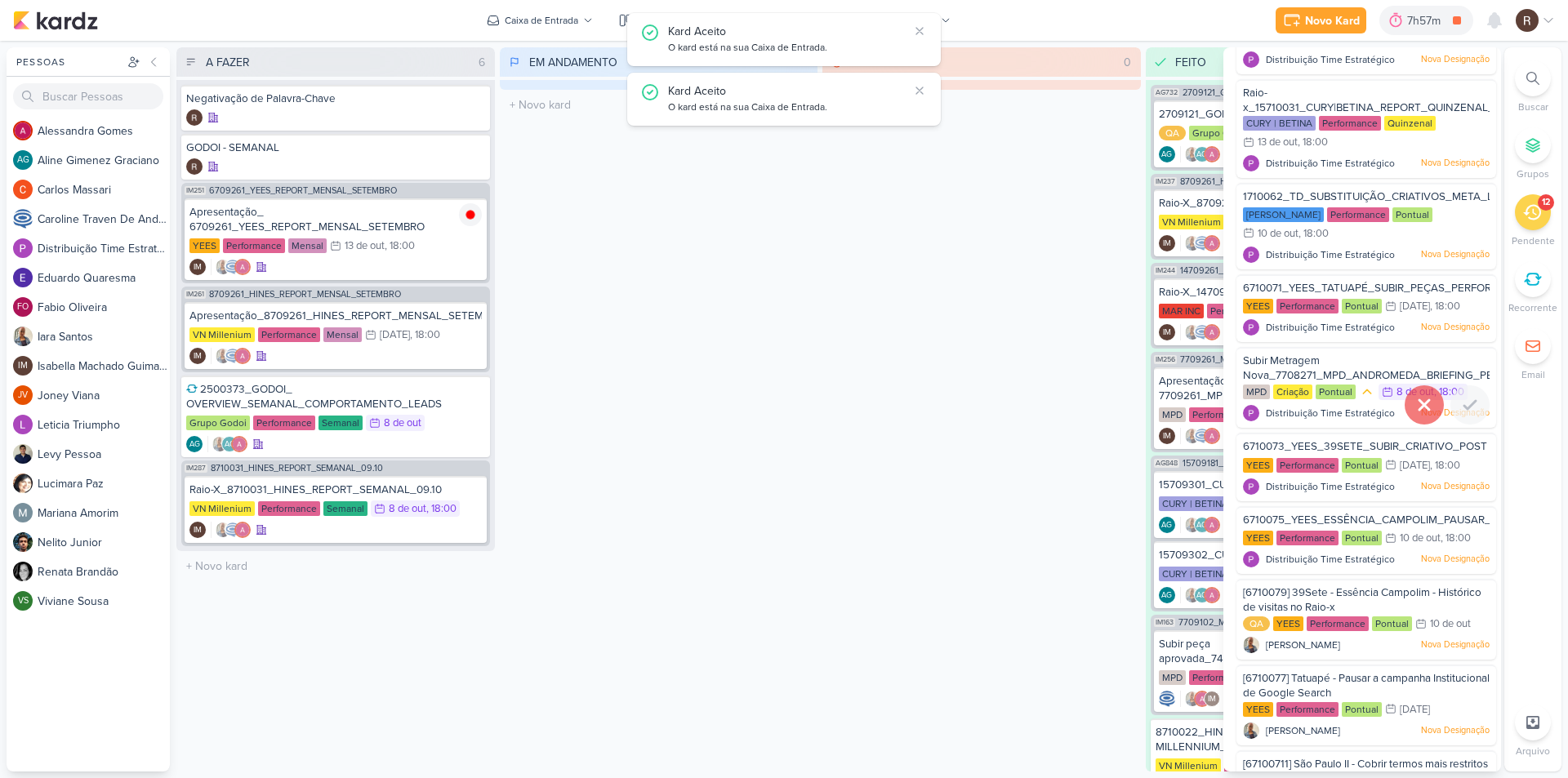
scroll to position [163, 0]
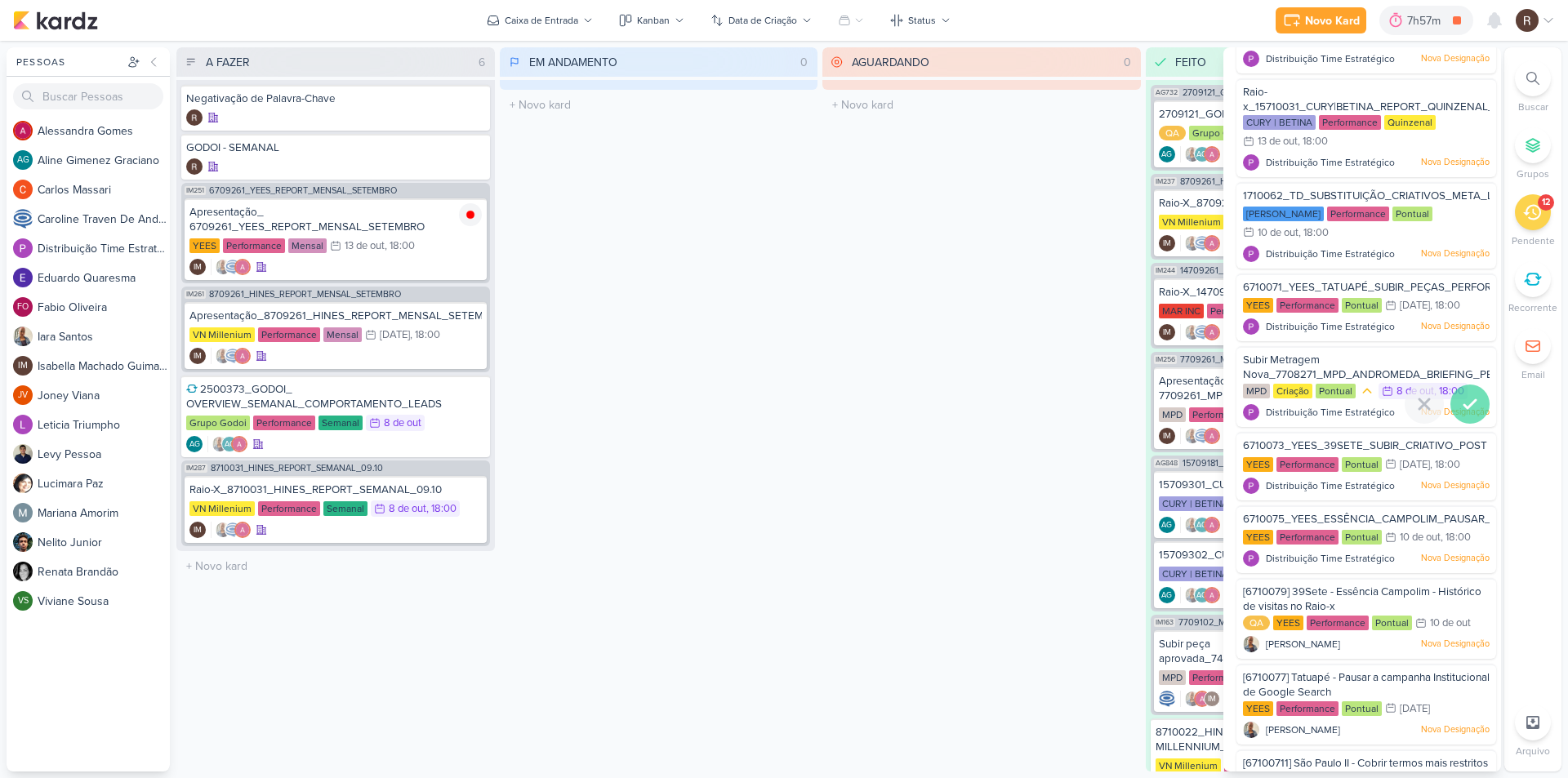
click at [1115, 414] on icon at bounding box center [1470, 404] width 19 height 19
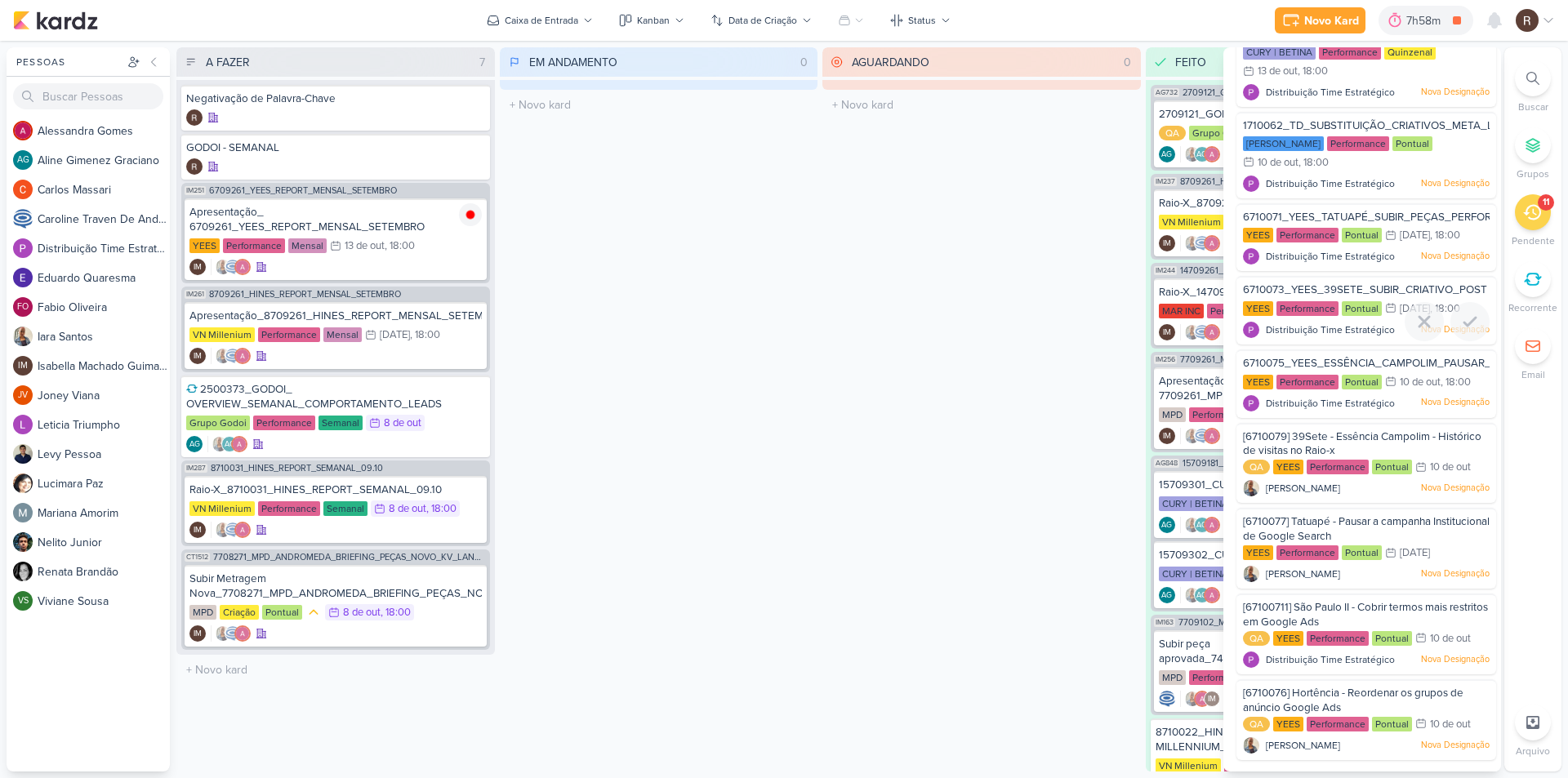
scroll to position [251, 0]
click at [619, 475] on div "EM ANDAMENTO 0 Mover Para Esquerda Mover Para Direita [GEOGRAPHIC_DATA] O títul…" at bounding box center [659, 410] width 318 height 725
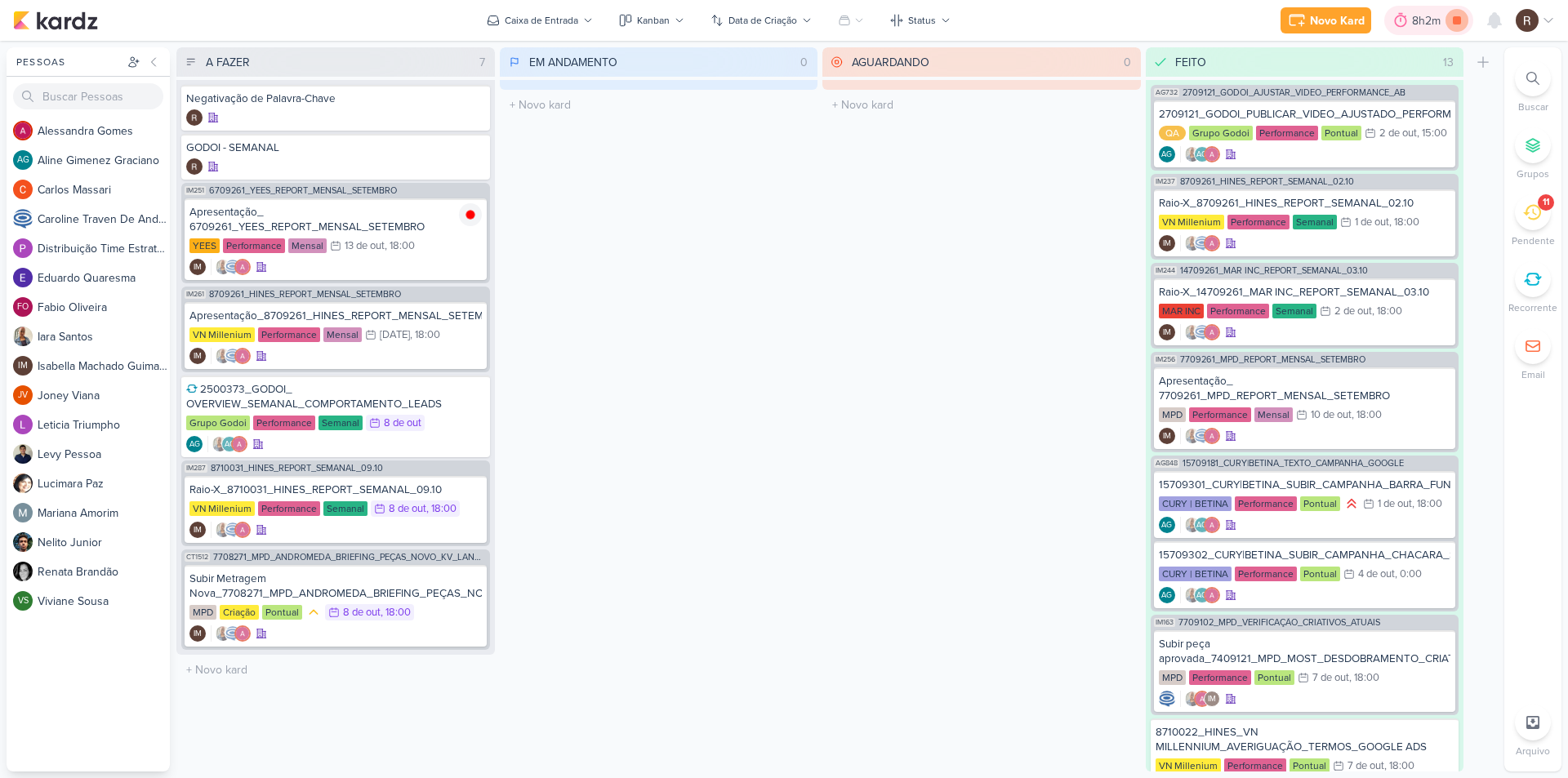
click at [1115, 14] on icon at bounding box center [1456, 20] width 23 height 23
